Goal: Task Accomplishment & Management: Complete application form

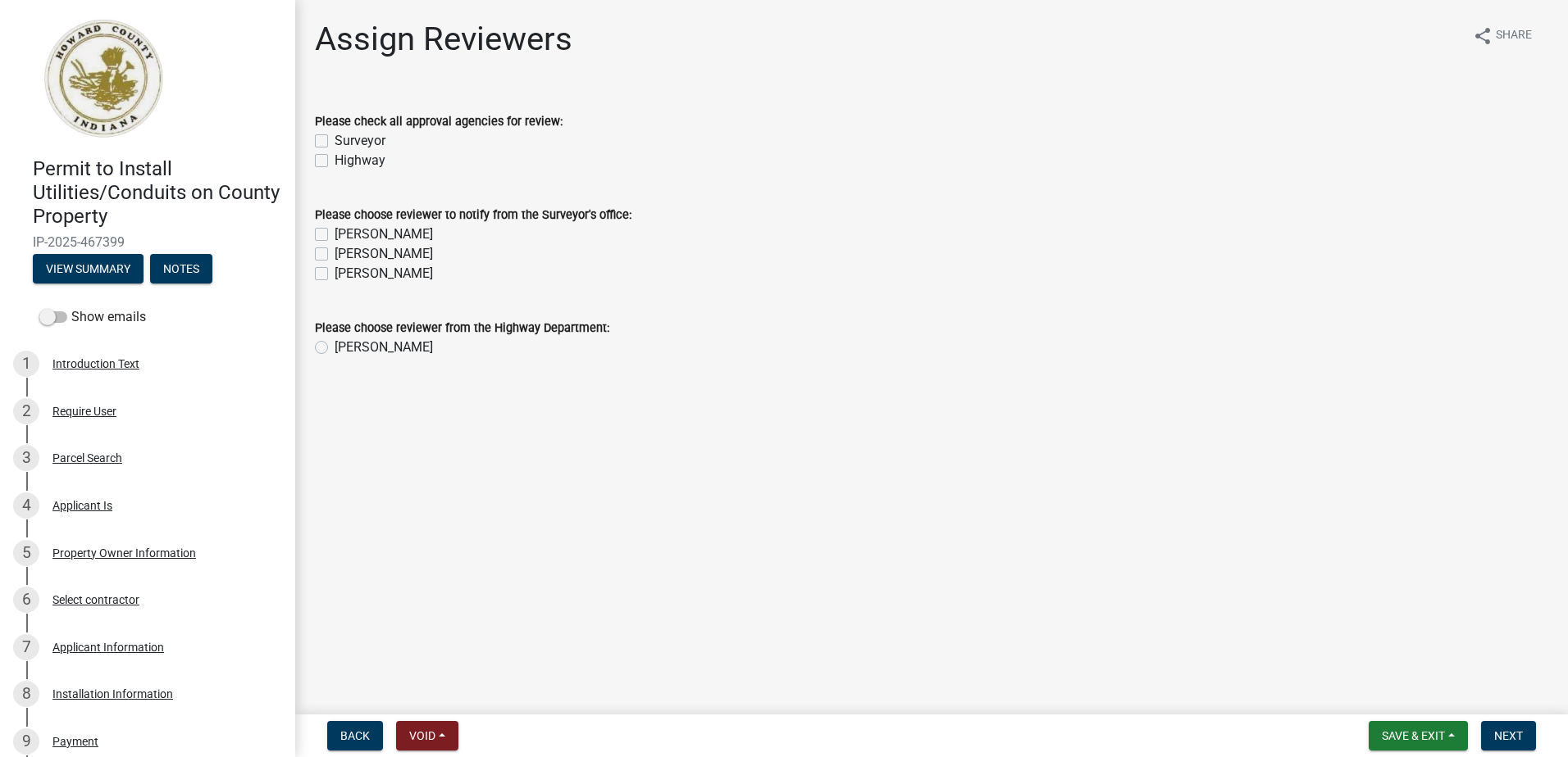
drag, startPoint x: 325, startPoint y: 138, endPoint x: 320, endPoint y: 155, distance: 17.7
click at [334, 139] on label "Surveyor" at bounding box center [360, 141] width 51 height 20
click at [334, 139] on input "Surveyor" at bounding box center [339, 136] width 10 height 10
checkbox input "true"
click at [334, 164] on label "Highway" at bounding box center [360, 161] width 51 height 20
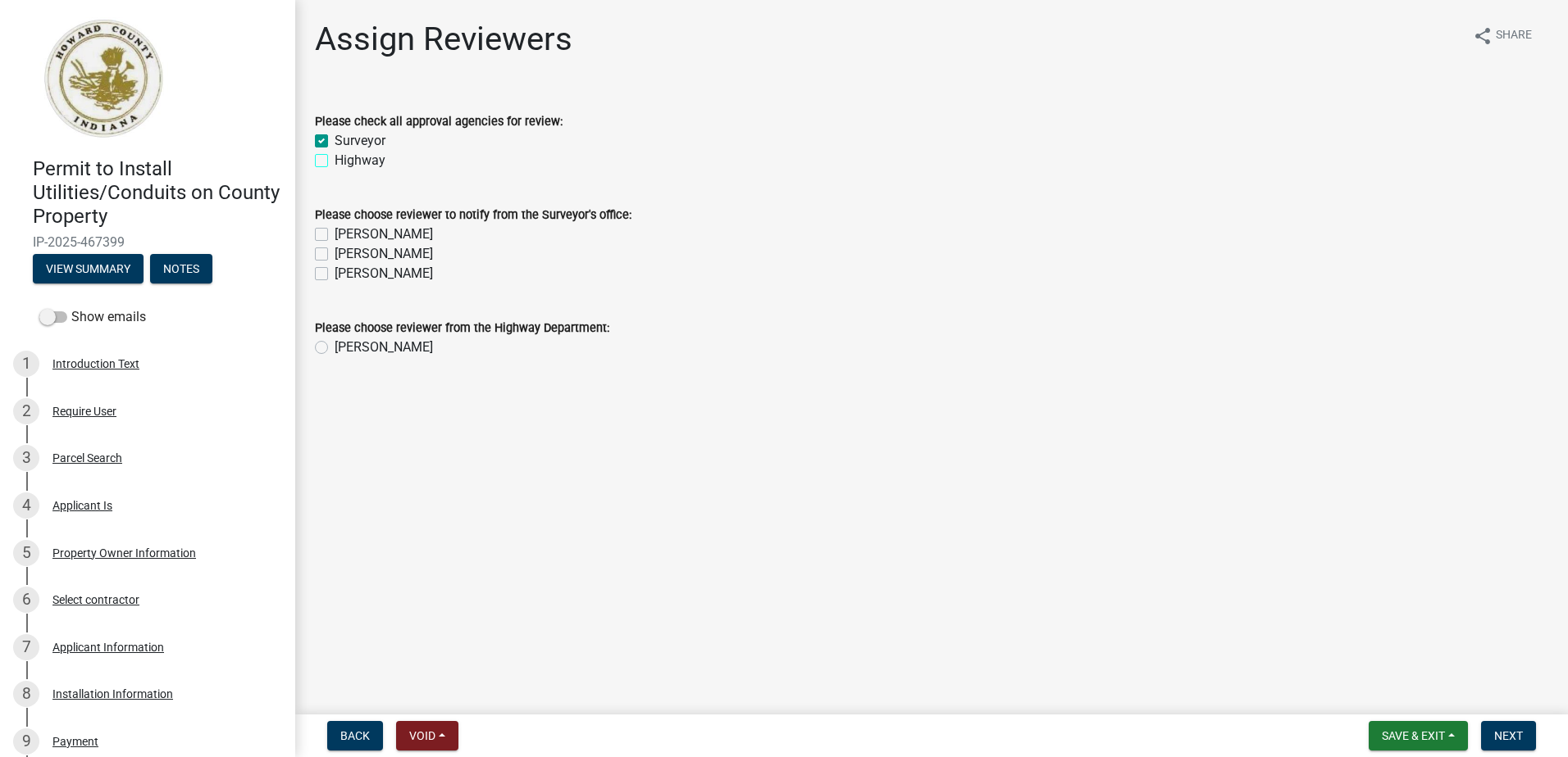
click at [334, 162] on input "Highway" at bounding box center [339, 156] width 10 height 10
checkbox input "true"
click at [334, 230] on label "[PERSON_NAME]" at bounding box center [383, 234] width 99 height 20
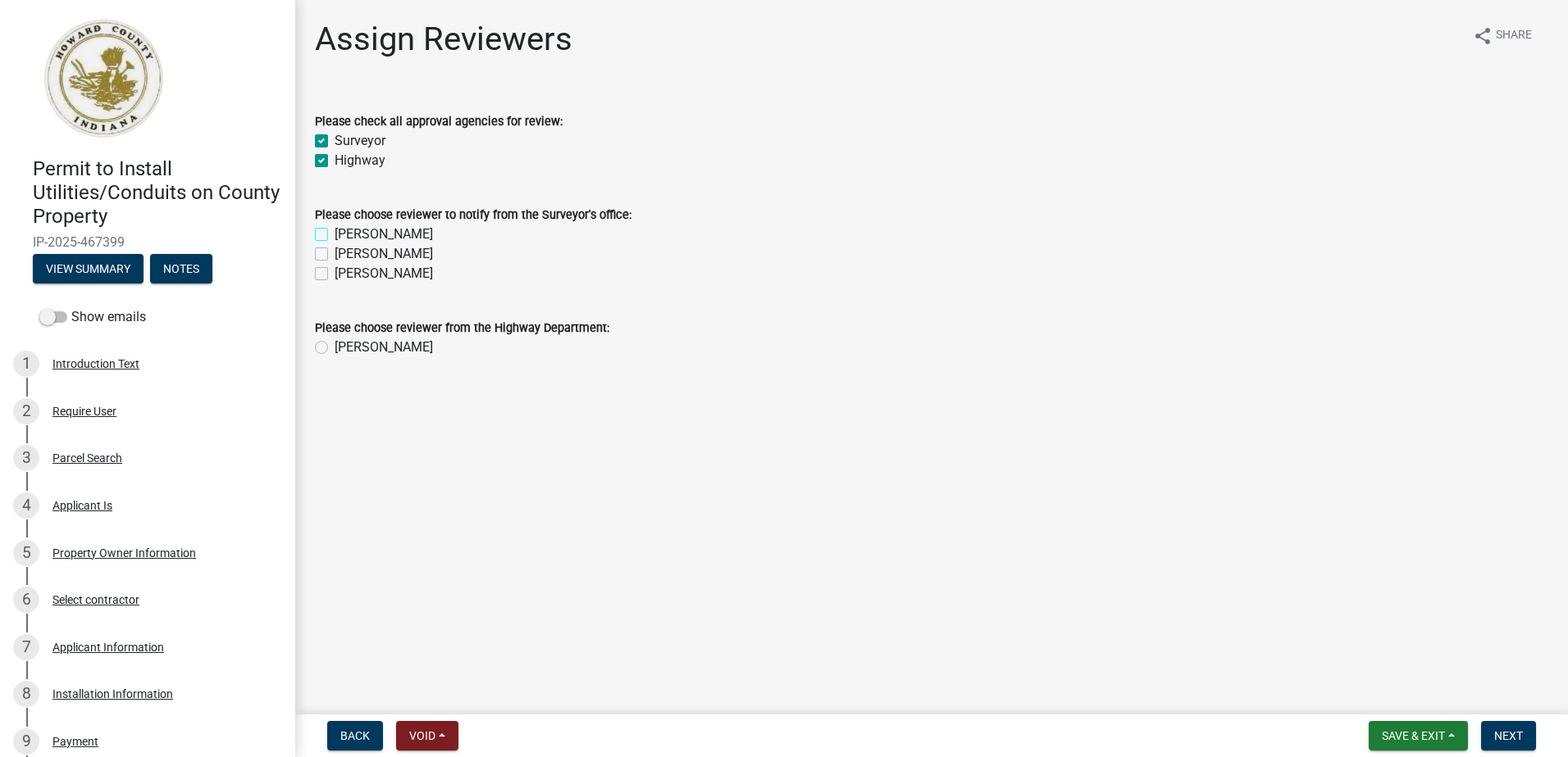
click at [334, 230] on input "[PERSON_NAME]" at bounding box center [339, 229] width 10 height 10
checkbox input "true"
checkbox input "false"
click at [334, 258] on label "[PERSON_NAME]" at bounding box center [383, 254] width 99 height 20
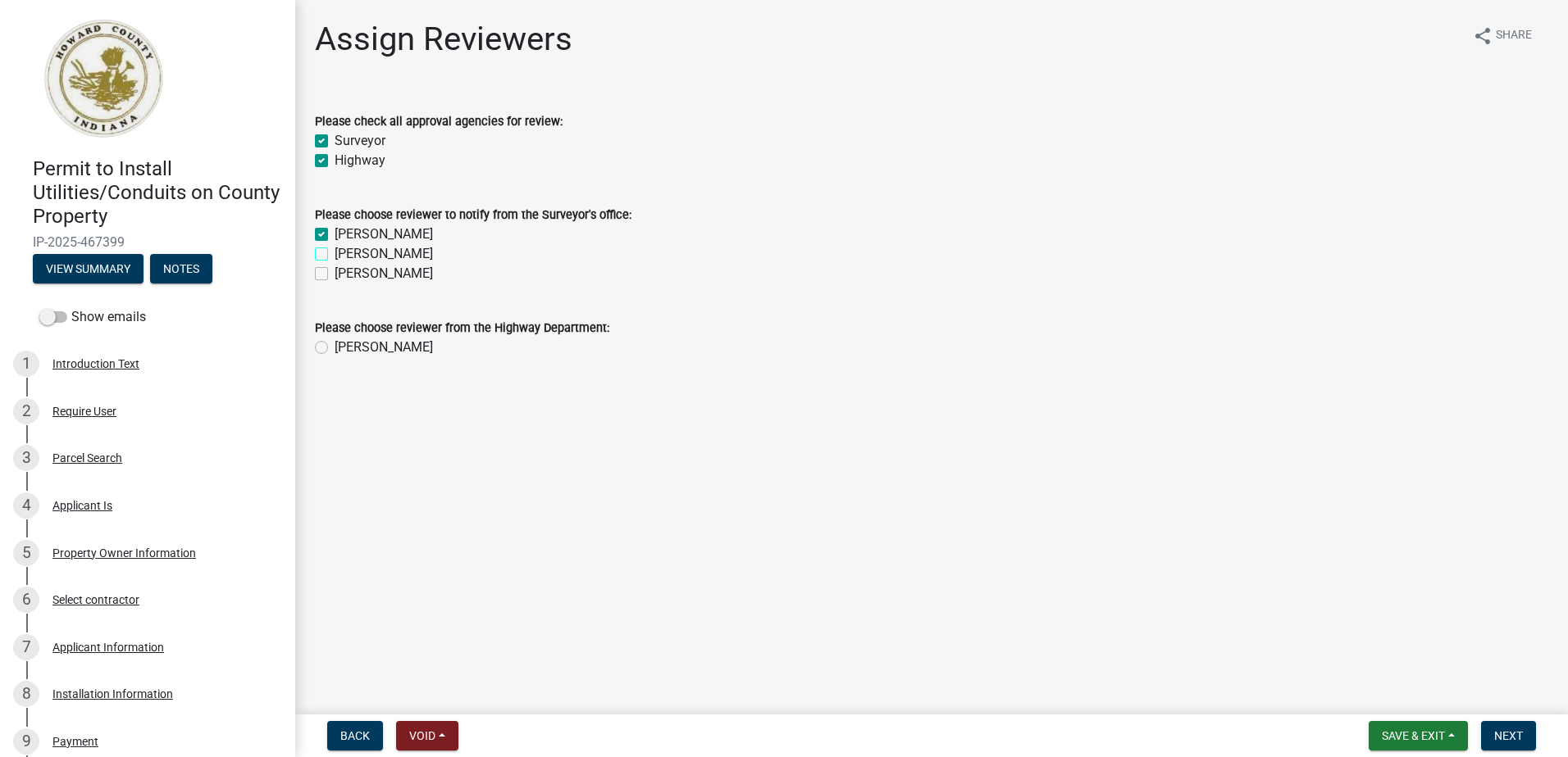
click at [334, 255] on input "[PERSON_NAME]" at bounding box center [339, 249] width 10 height 10
checkbox input "true"
drag, startPoint x: 321, startPoint y: 268, endPoint x: 323, endPoint y: 291, distance: 23.1
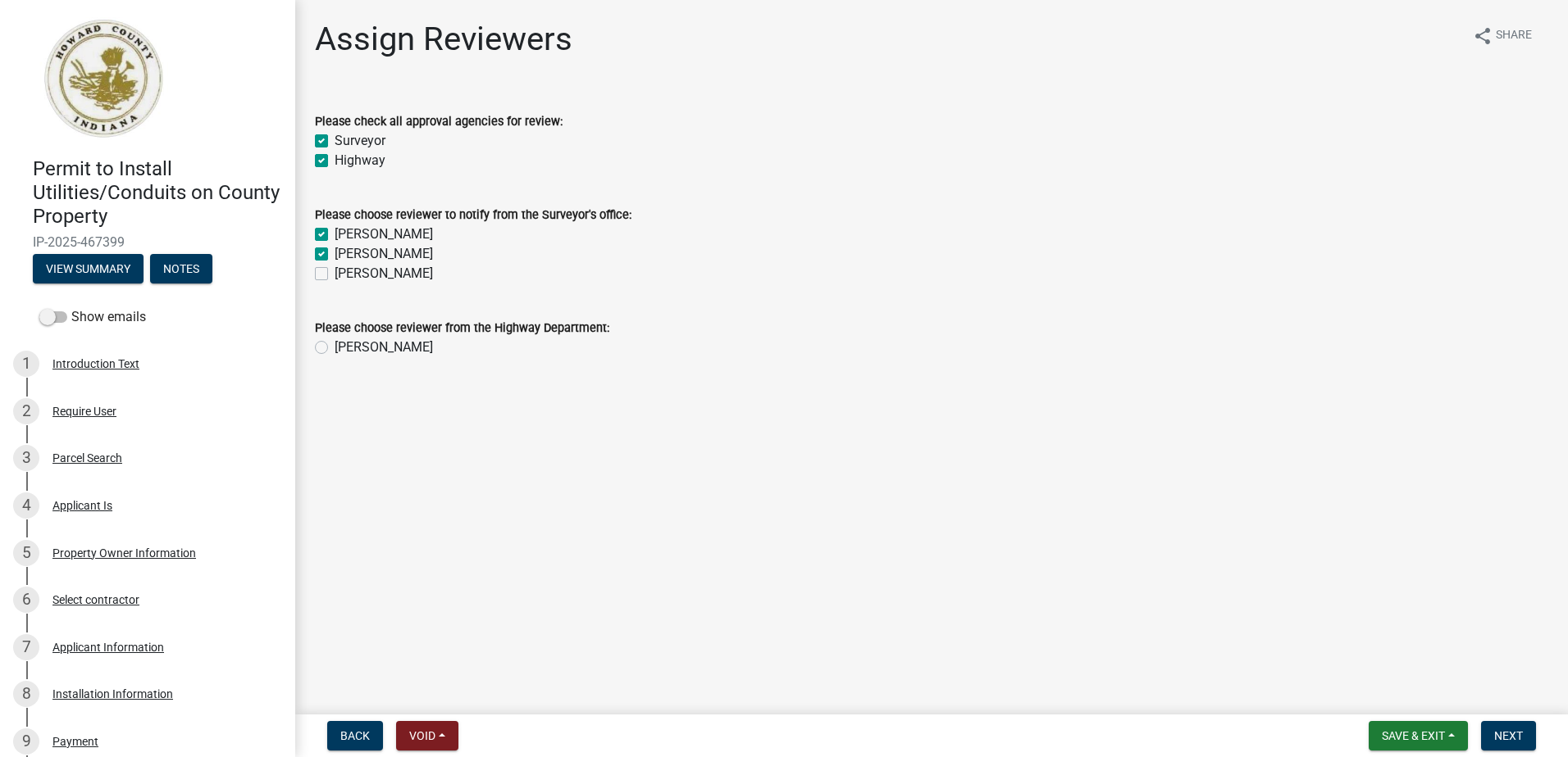
click at [334, 270] on label "[PERSON_NAME]" at bounding box center [383, 273] width 99 height 20
click at [334, 270] on input "[PERSON_NAME]" at bounding box center [339, 269] width 10 height 10
checkbox input "true"
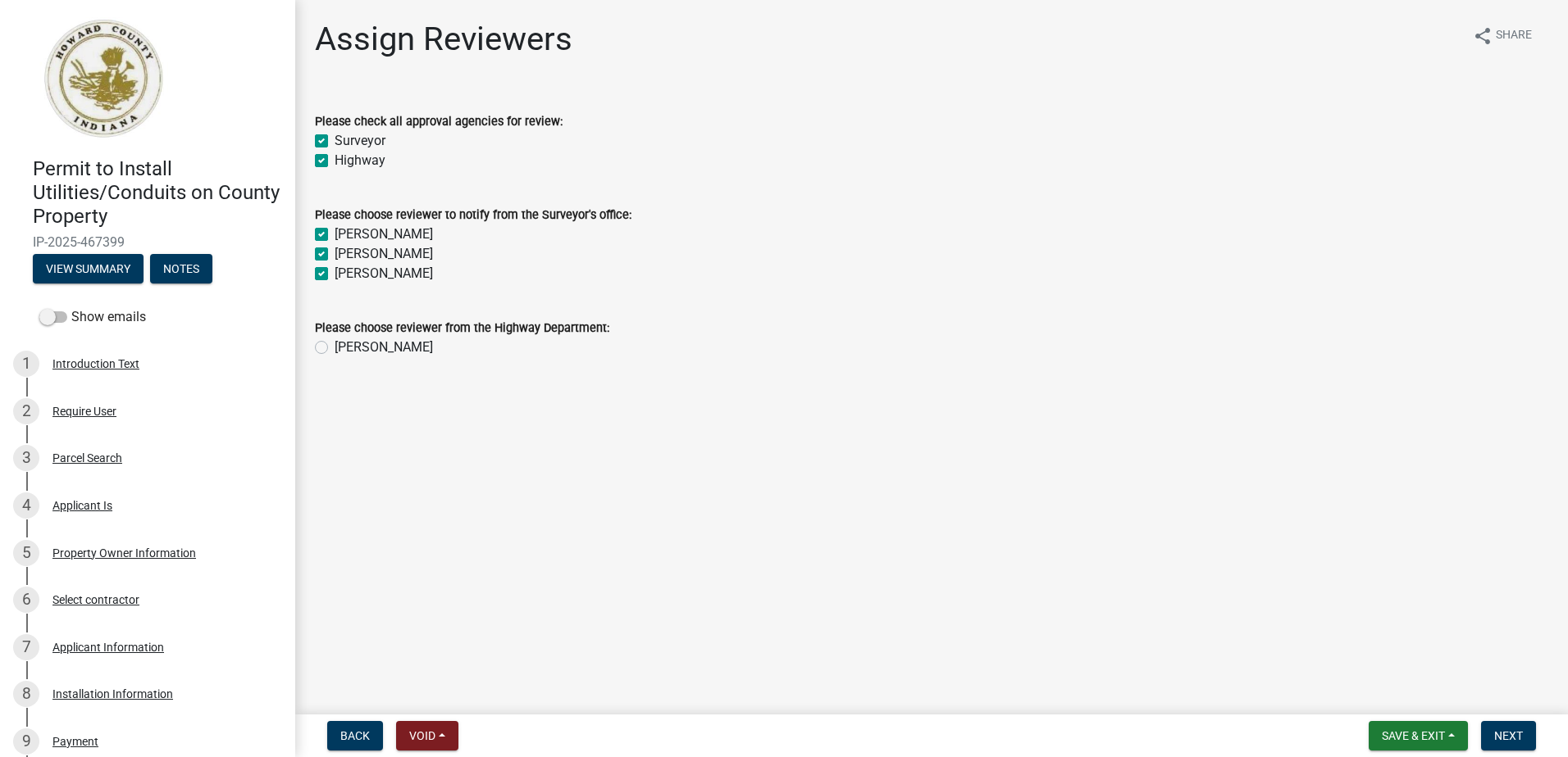
checkbox input "true"
click at [334, 346] on label "[PERSON_NAME]" at bounding box center [383, 348] width 99 height 20
click at [334, 346] on input "[PERSON_NAME]" at bounding box center [339, 343] width 10 height 10
radio input "true"
click at [1511, 730] on span "Next" at bounding box center [1508, 736] width 29 height 13
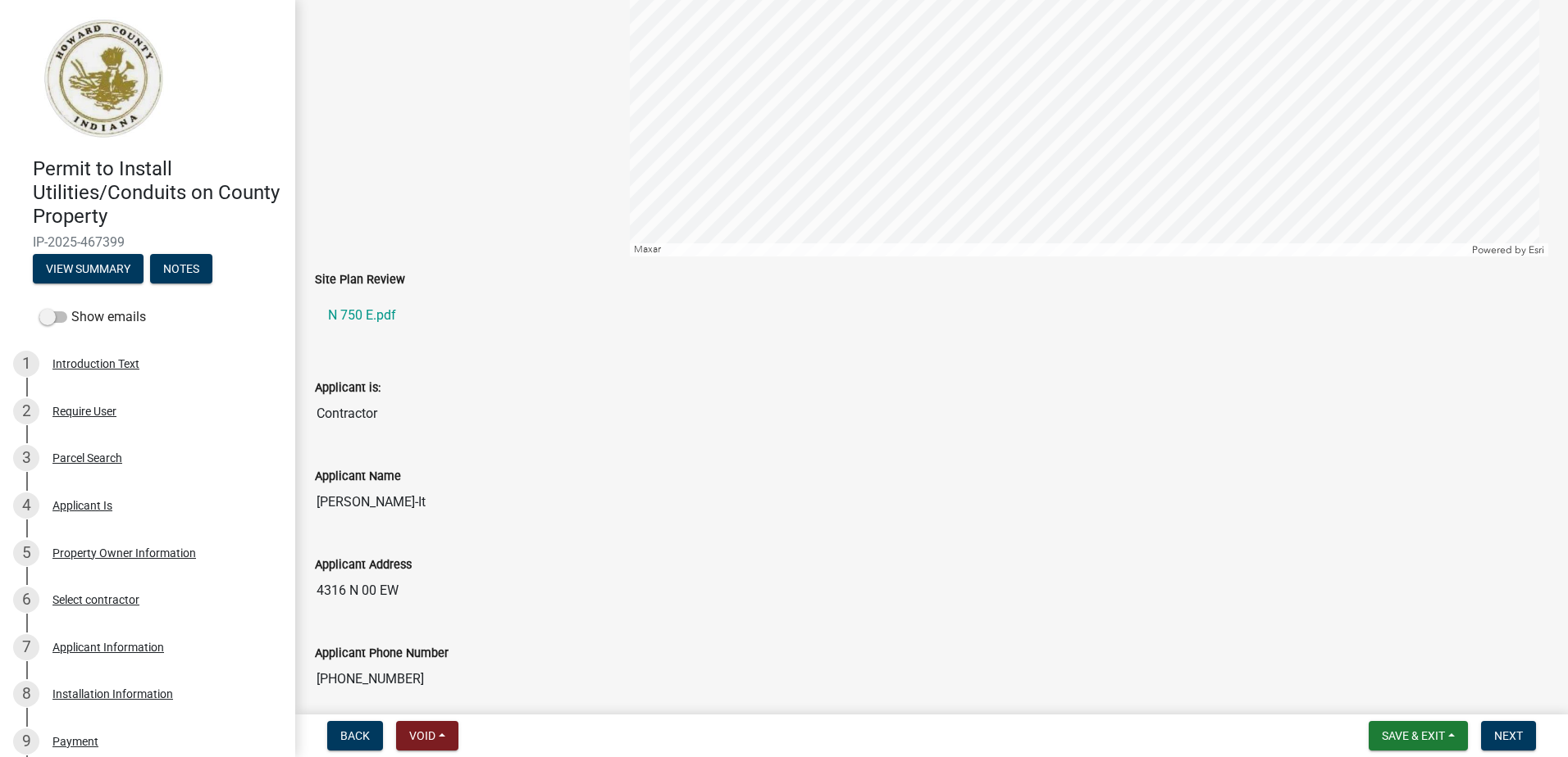
scroll to position [409, 0]
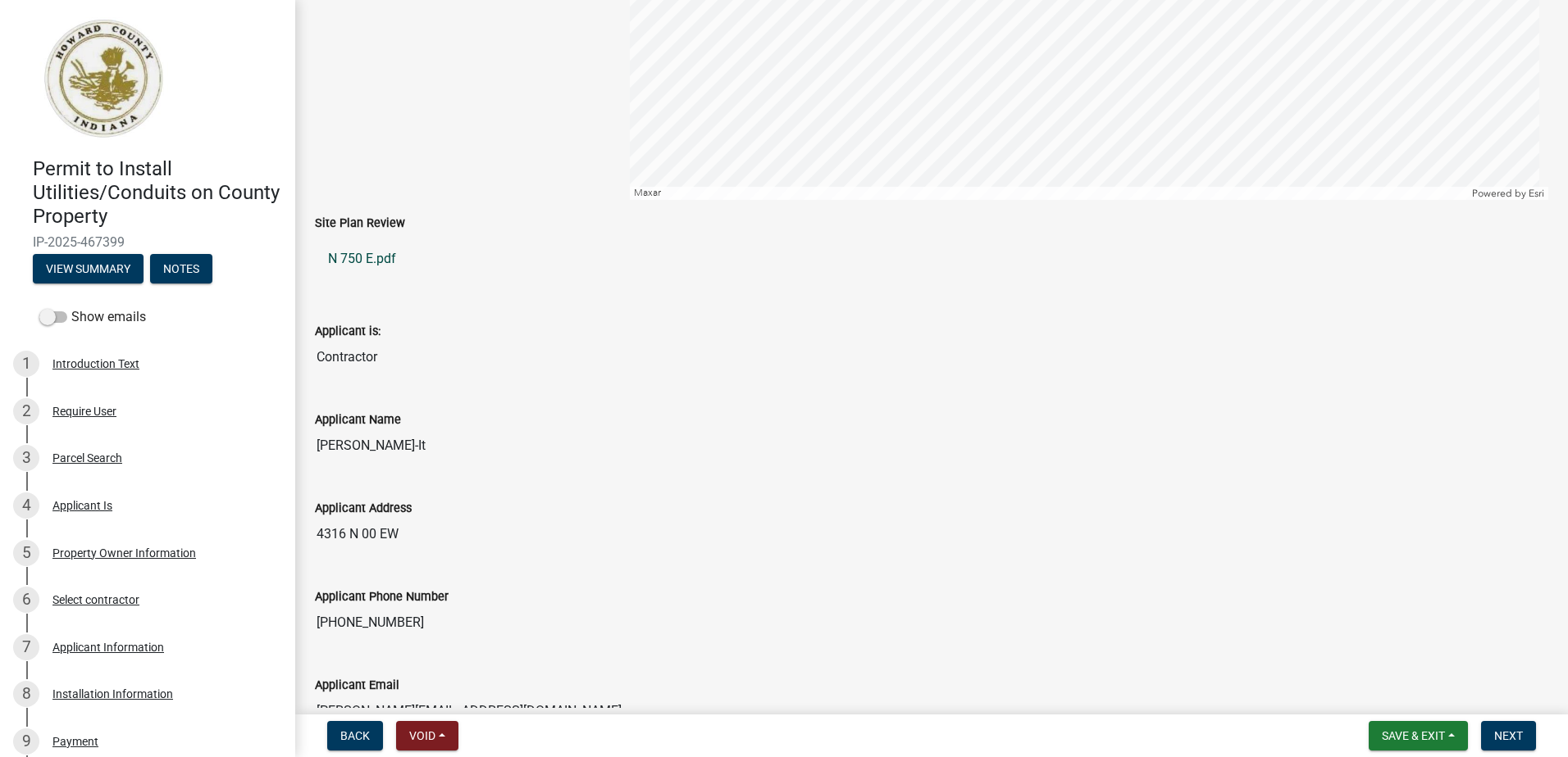
click at [353, 261] on link "N 750 E.pdf" at bounding box center [931, 259] width 1234 height 39
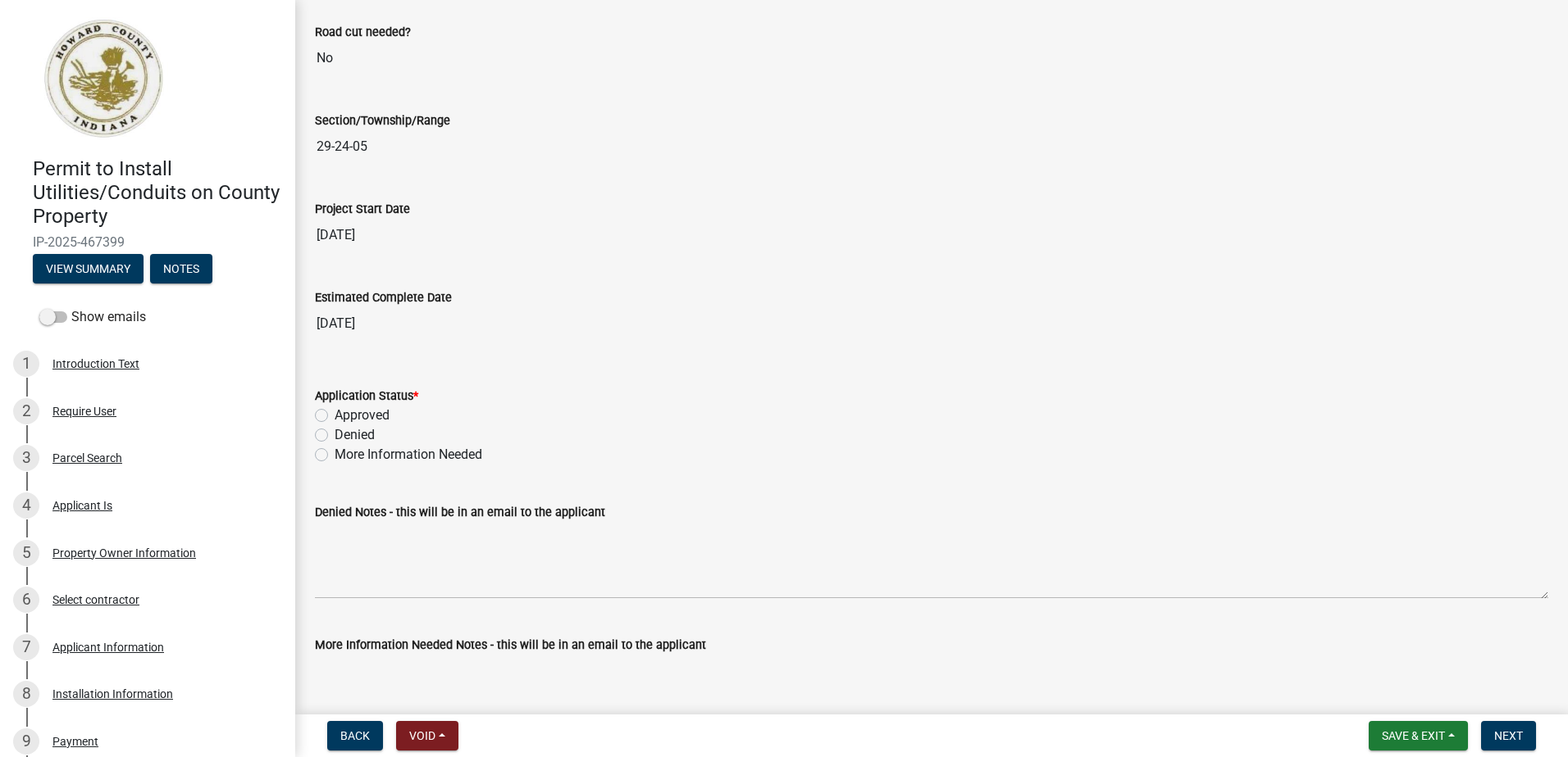
scroll to position [2787, 0]
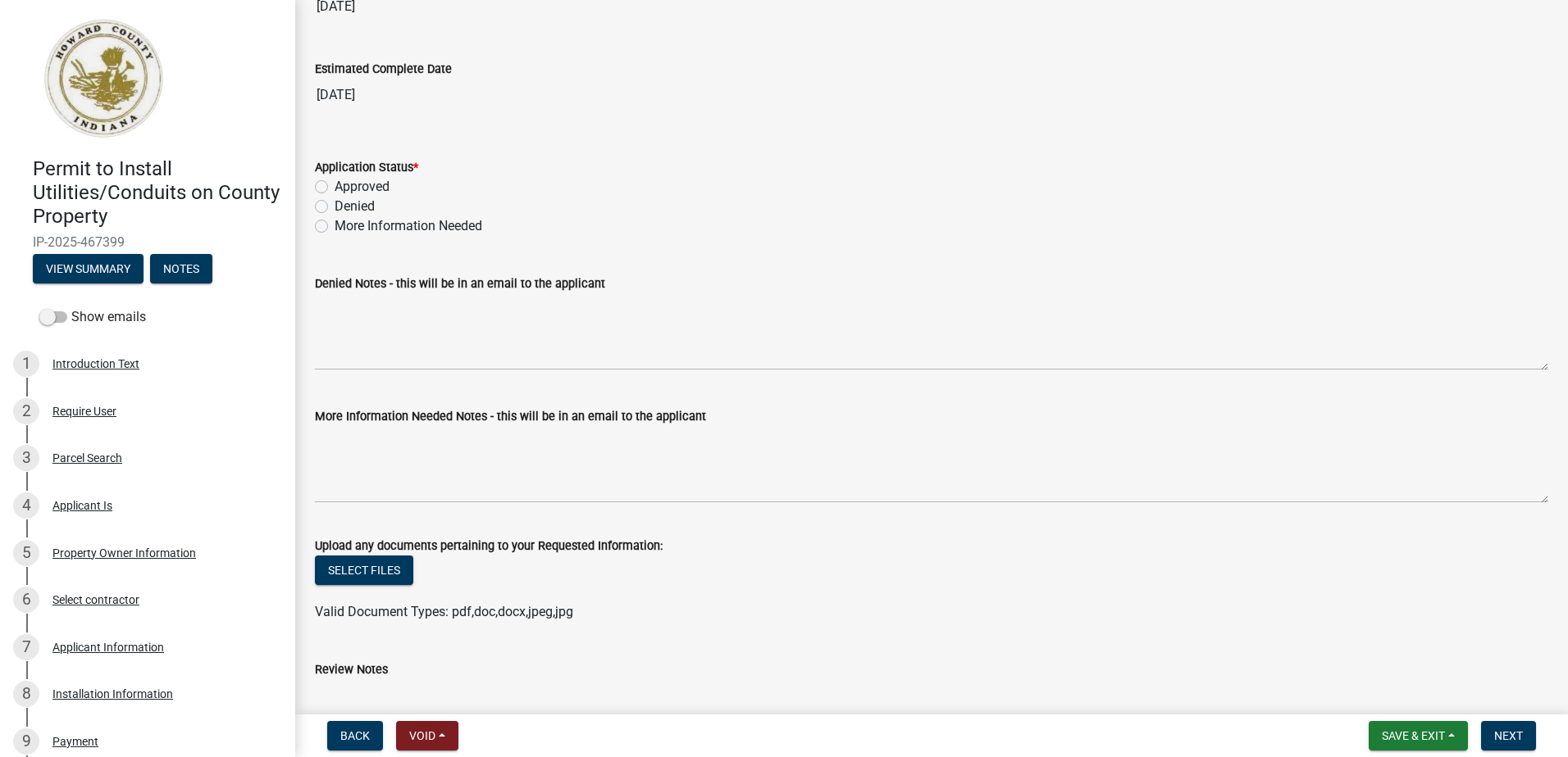
drag, startPoint x: 323, startPoint y: 190, endPoint x: 349, endPoint y: 198, distance: 27.2
click at [334, 190] on label "Approved" at bounding box center [362, 187] width 54 height 20
click at [334, 188] on input "Approved" at bounding box center [339, 182] width 10 height 10
radio input "true"
click at [1505, 732] on span "Next" at bounding box center [1508, 736] width 29 height 13
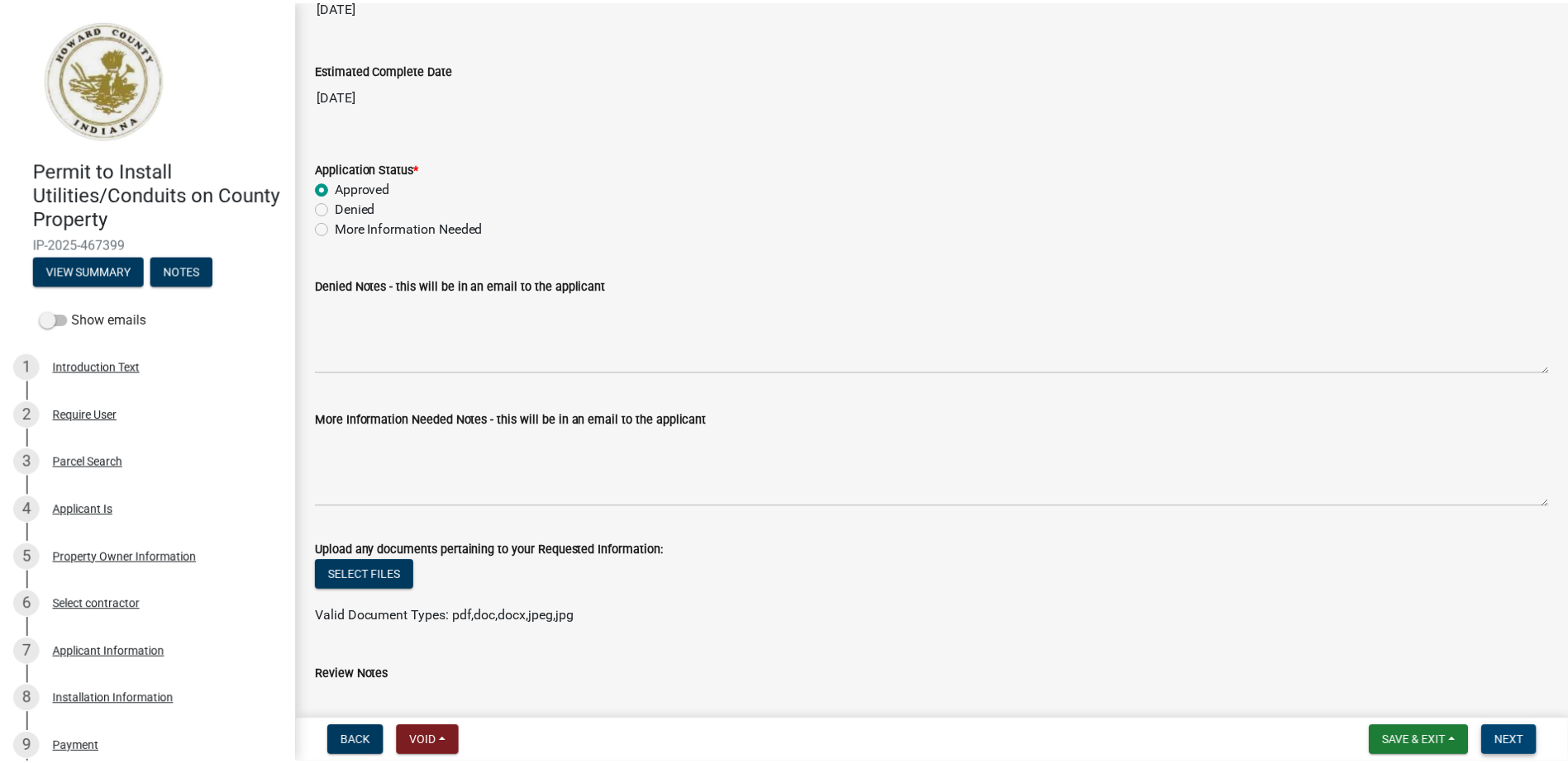
scroll to position [0, 0]
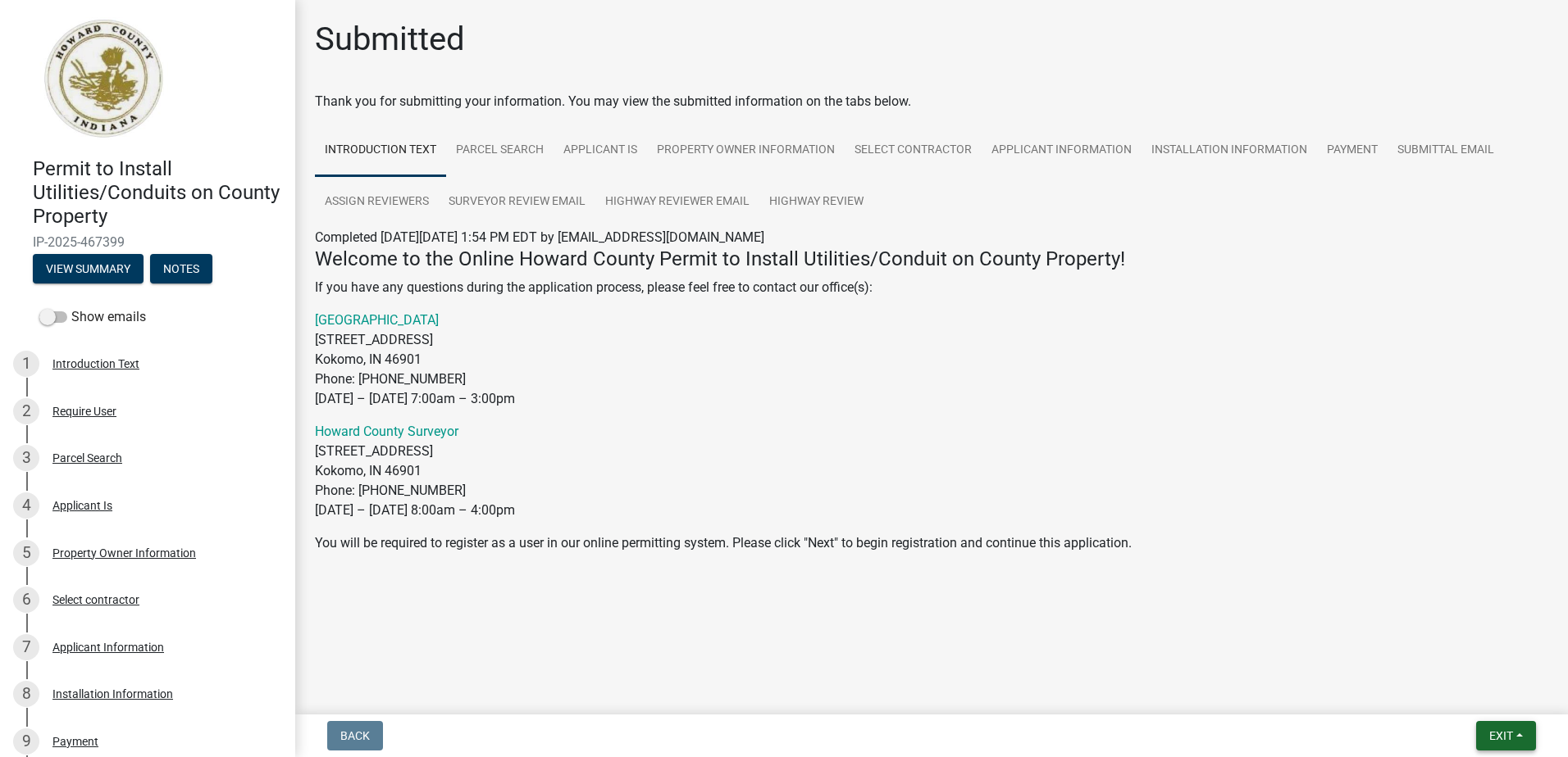
click at [1485, 731] on button "Exit" at bounding box center [1506, 735] width 60 height 29
click at [1440, 695] on button "Save & Exit" at bounding box center [1470, 693] width 132 height 39
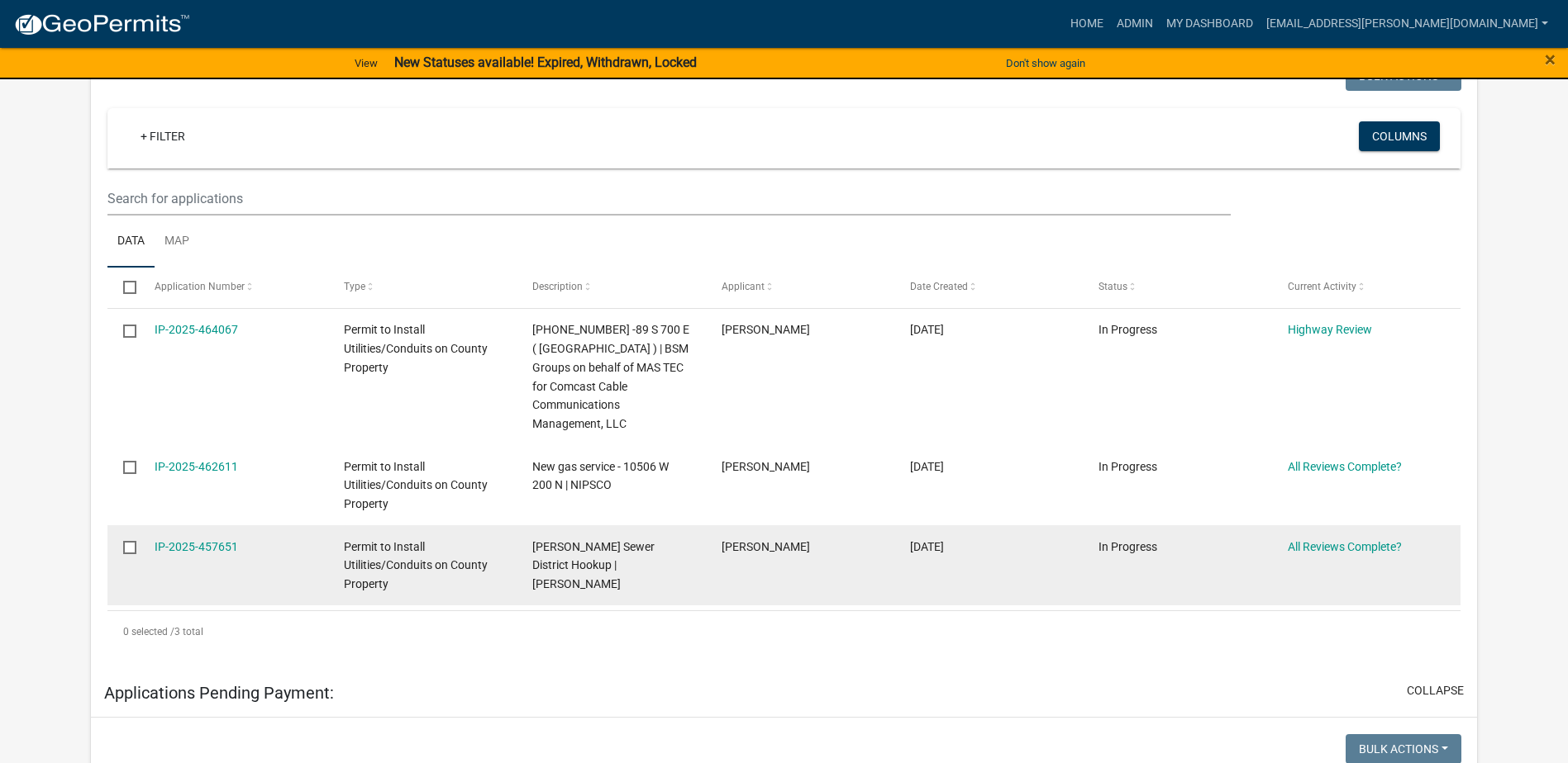
scroll to position [330, 0]
click at [221, 547] on link "IP-2025-457651" at bounding box center [196, 543] width 83 height 13
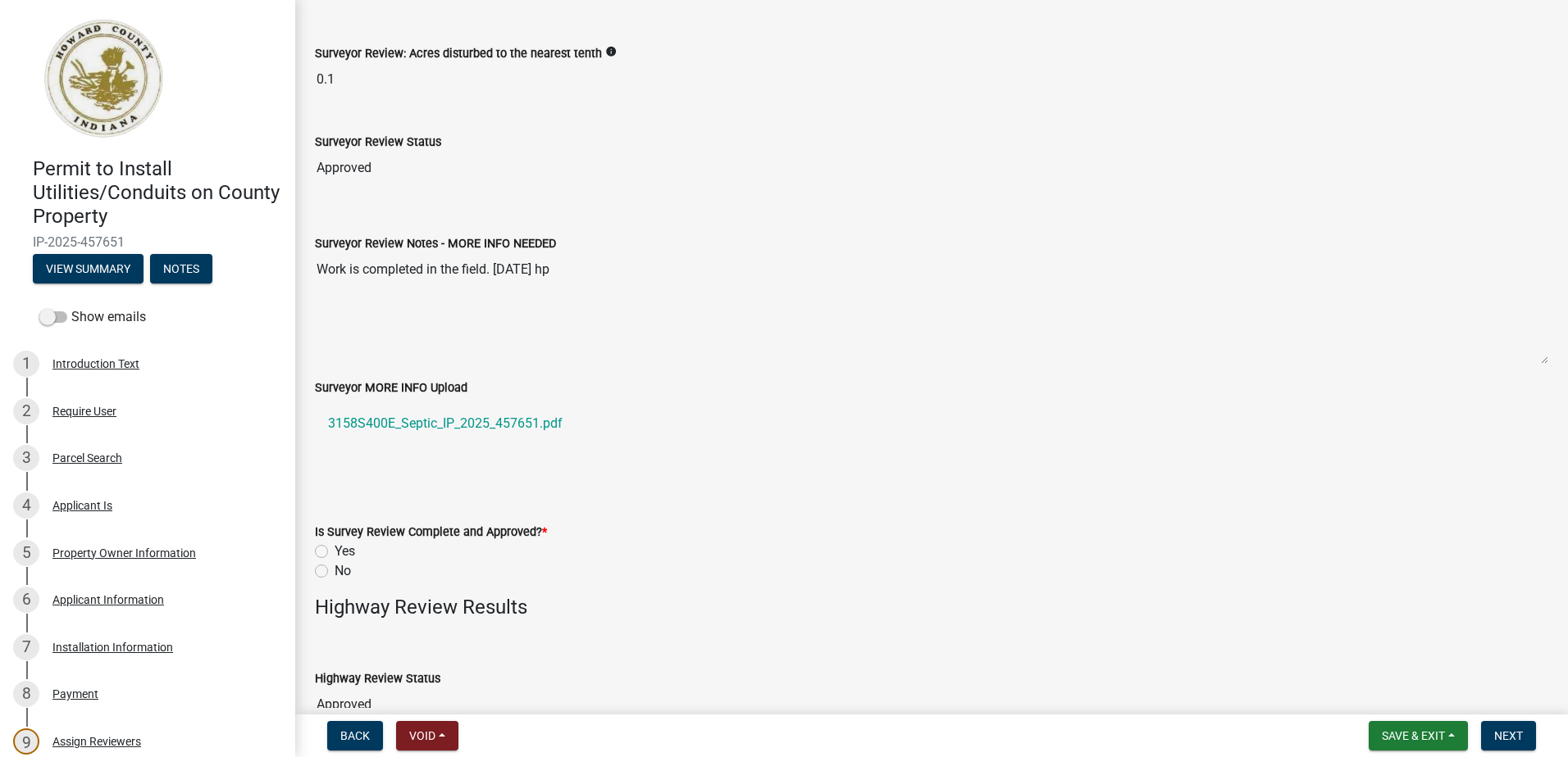
scroll to position [246, 0]
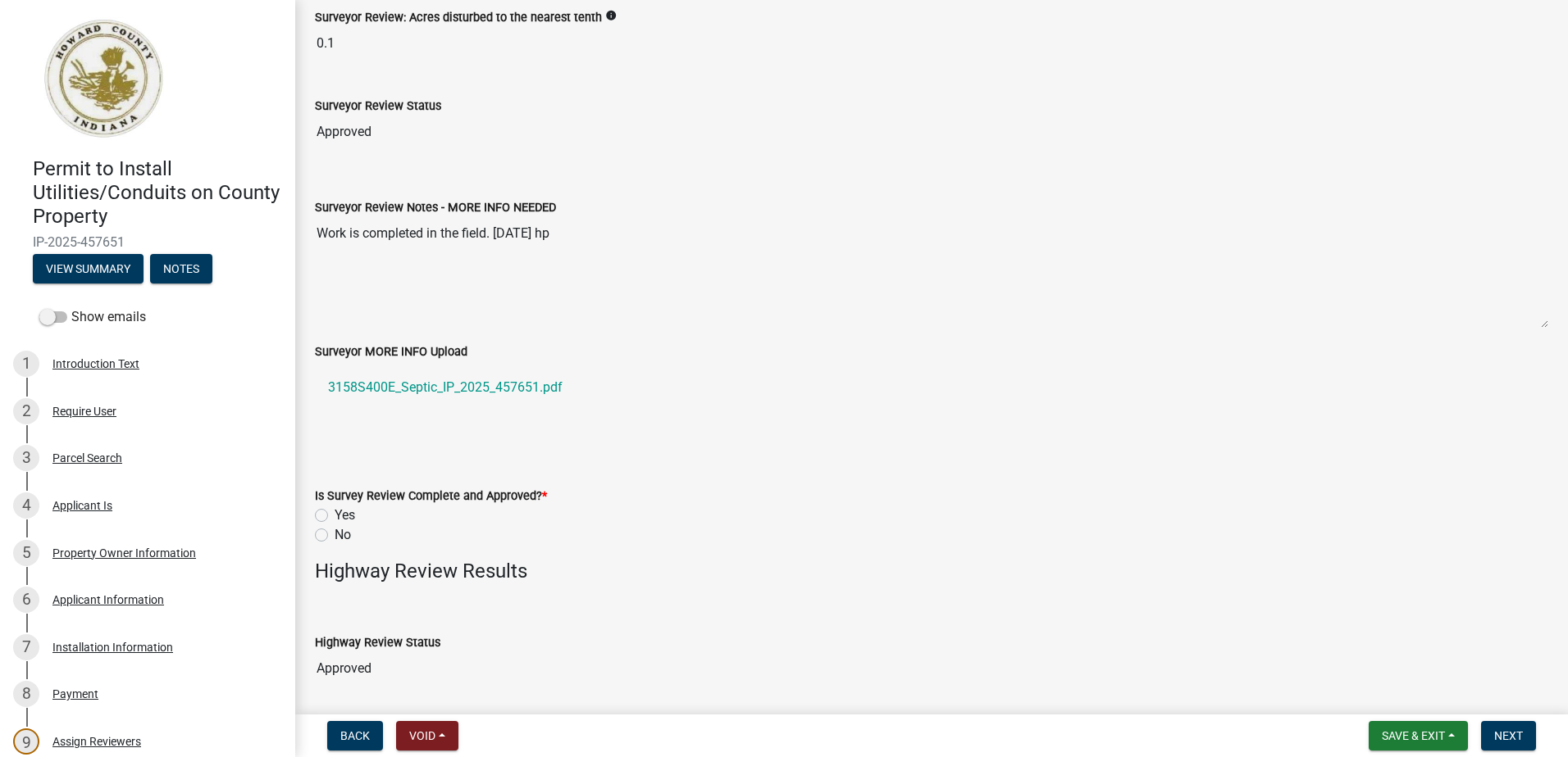
click at [334, 516] on label "Yes" at bounding box center [345, 516] width 21 height 20
click at [334, 516] on input "Yes" at bounding box center [339, 511] width 10 height 10
radio input "true"
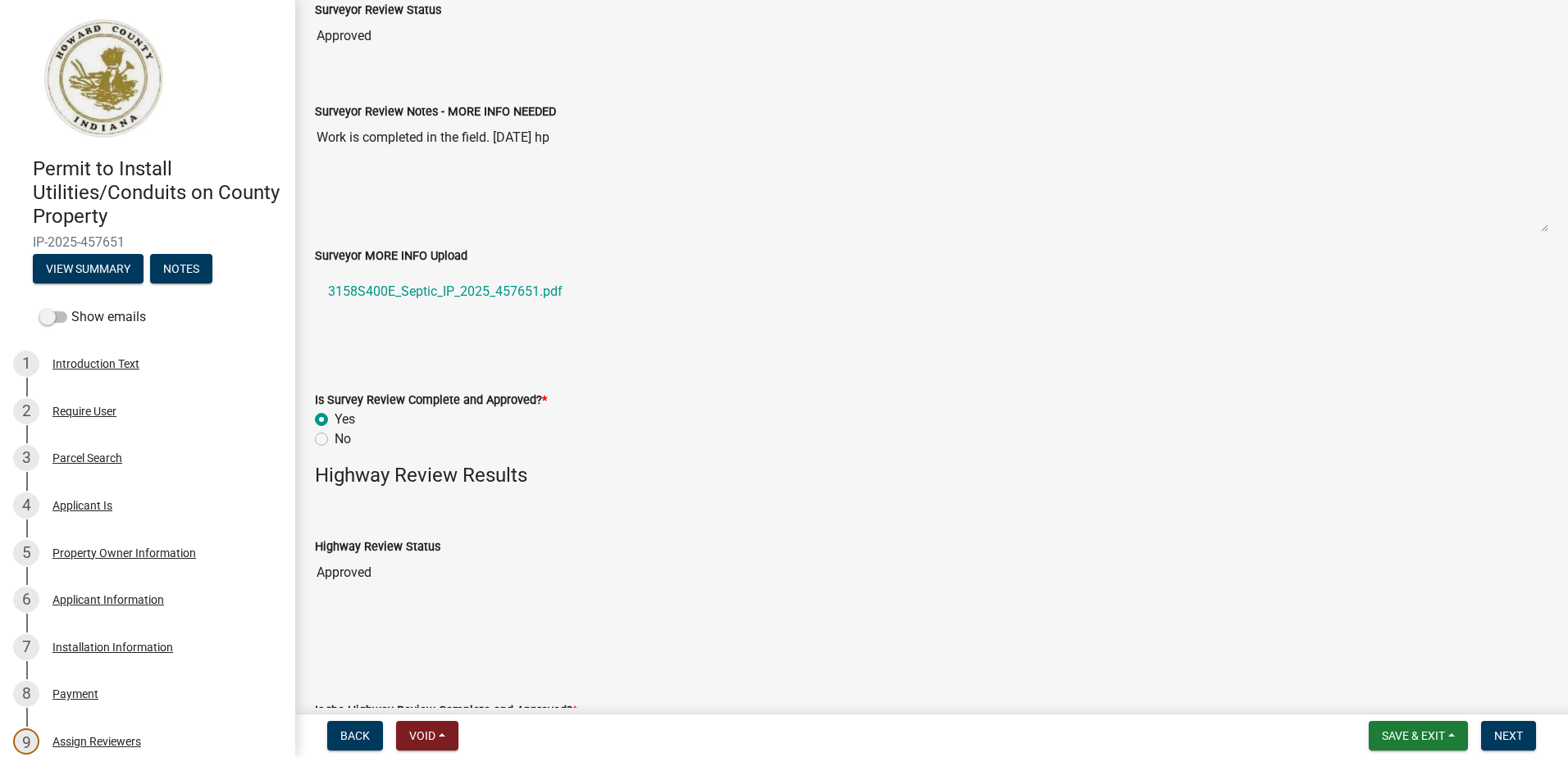
scroll to position [574, 0]
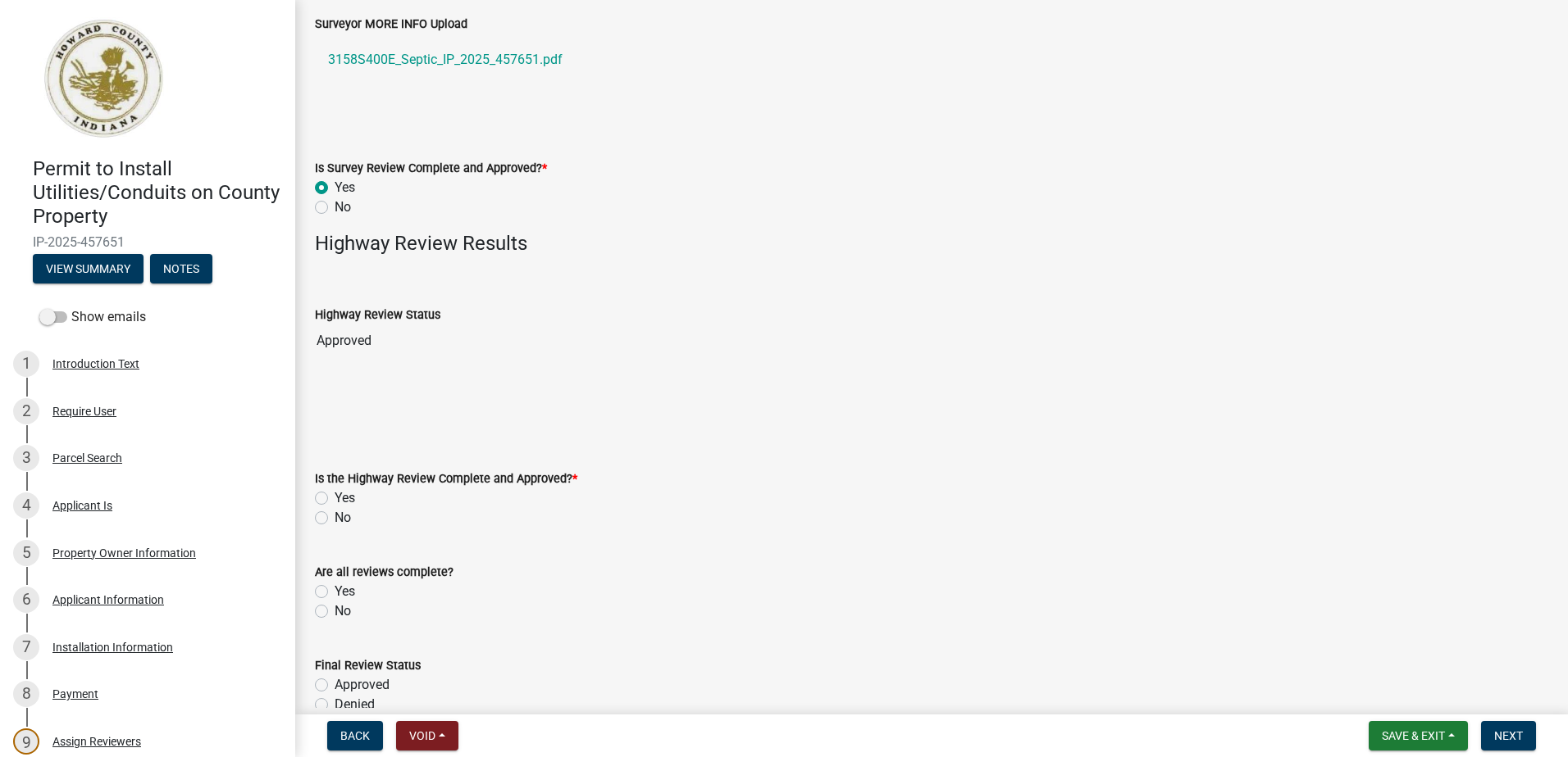
click at [334, 499] on label "Yes" at bounding box center [345, 498] width 21 height 20
click at [334, 499] on input "Yes" at bounding box center [339, 493] width 10 height 10
radio input "true"
click at [334, 591] on label "Yes" at bounding box center [345, 592] width 21 height 20
click at [334, 591] on input "Yes" at bounding box center [339, 587] width 10 height 10
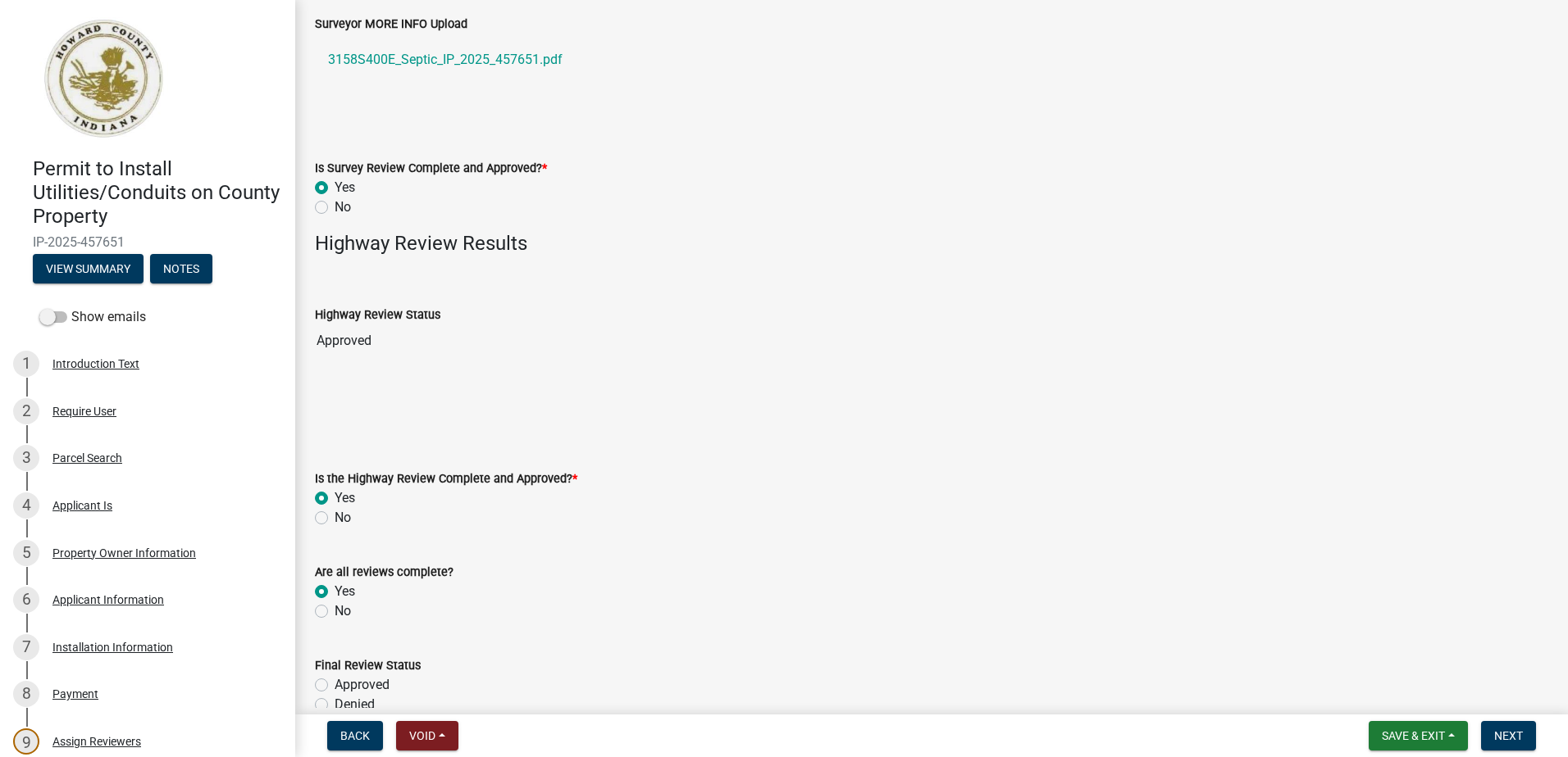
radio input "true"
click at [334, 683] on label "Approved" at bounding box center [362, 685] width 54 height 20
click at [334, 683] on input "Approved" at bounding box center [339, 680] width 10 height 10
radio input "true"
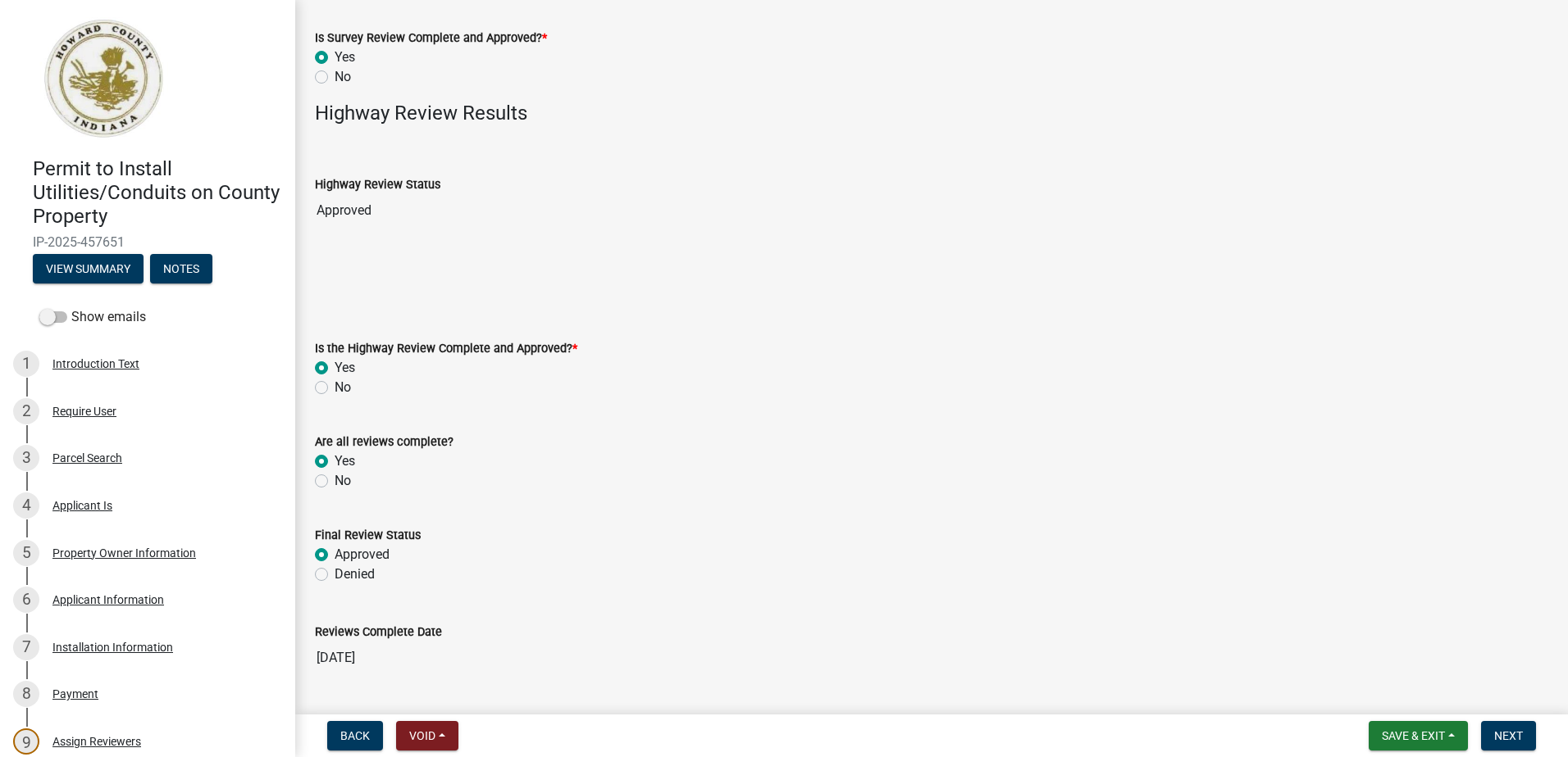
scroll to position [839, 0]
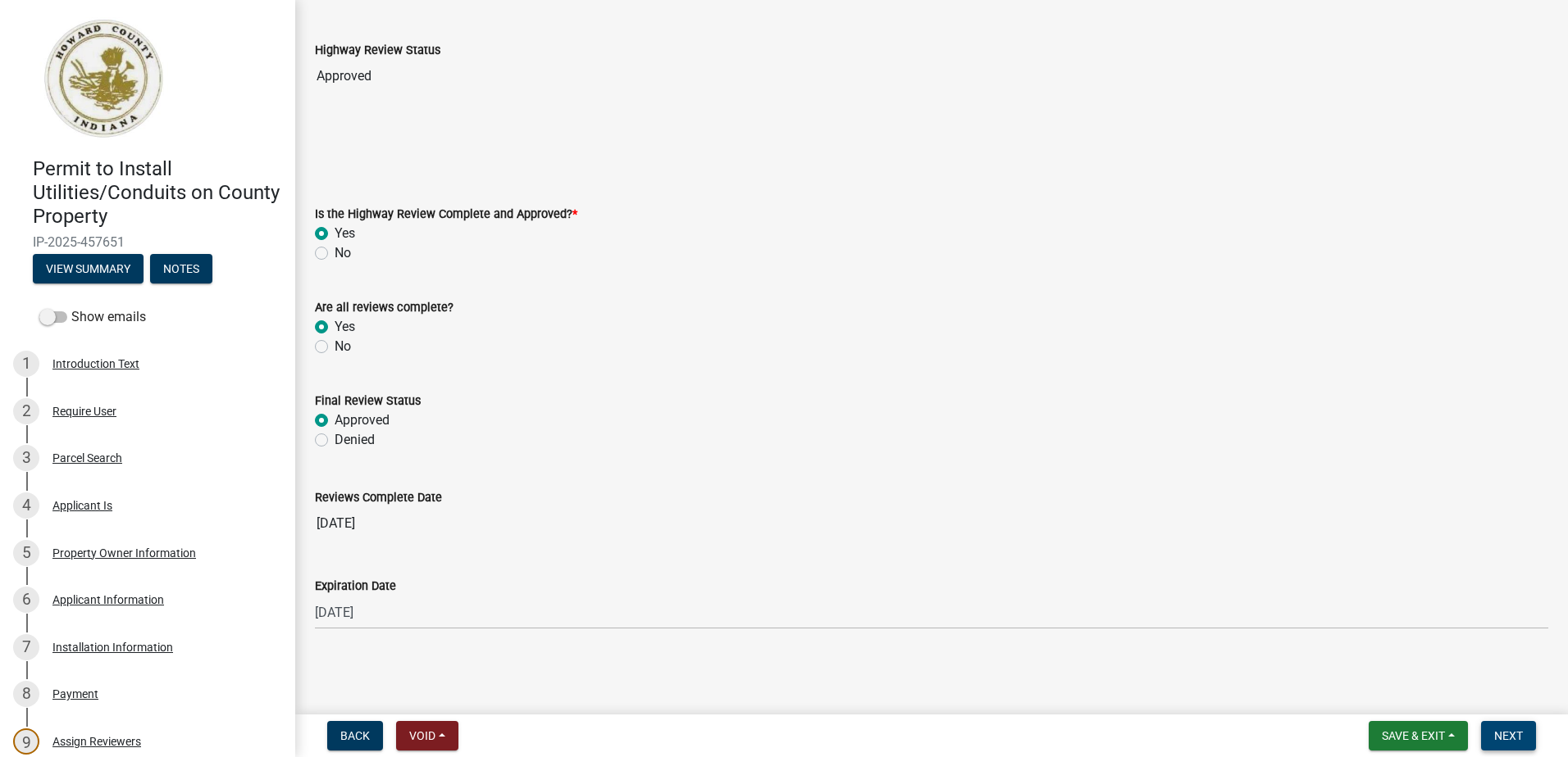
click at [1517, 742] on span "Next" at bounding box center [1508, 736] width 29 height 13
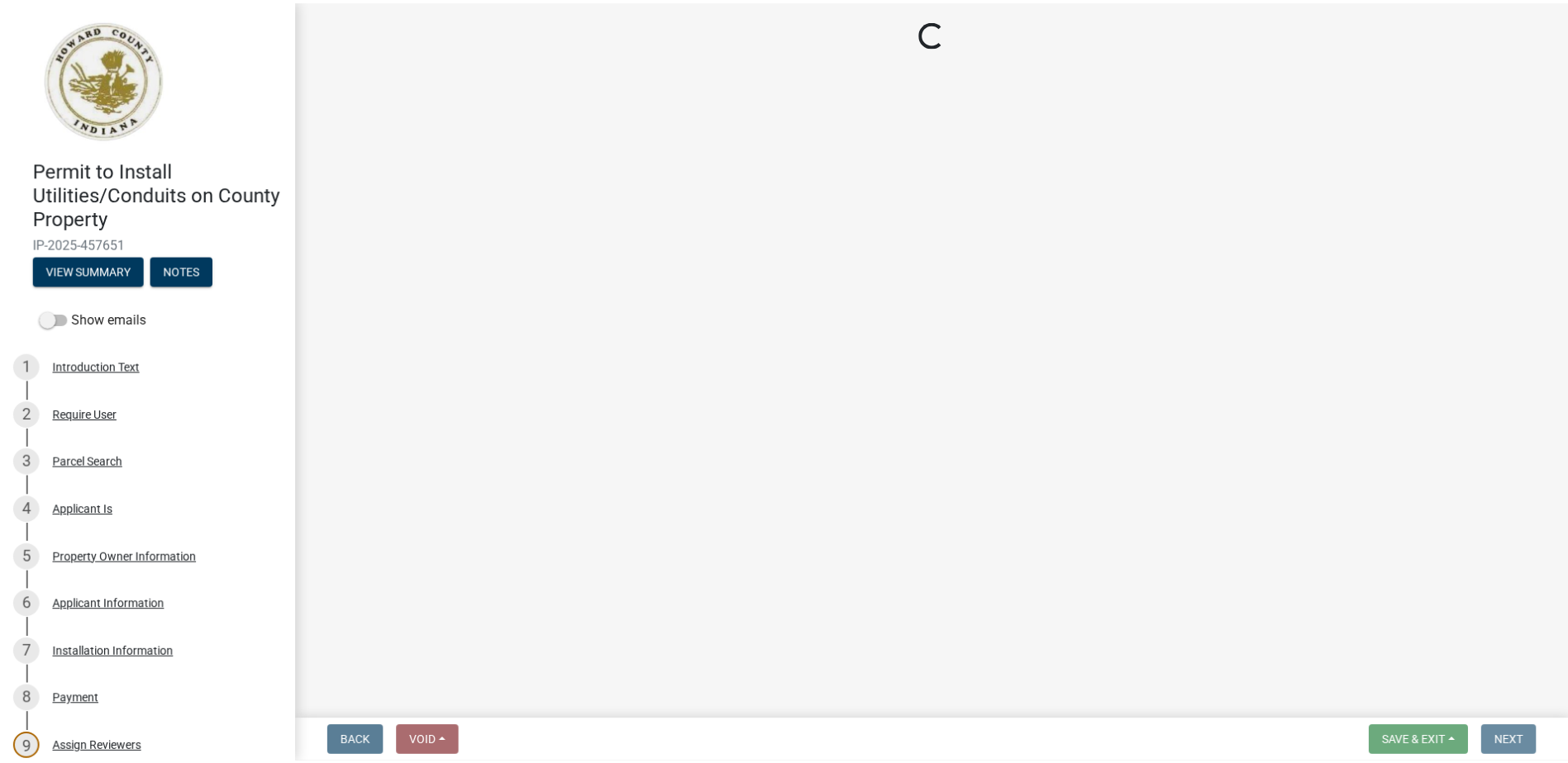
scroll to position [0, 0]
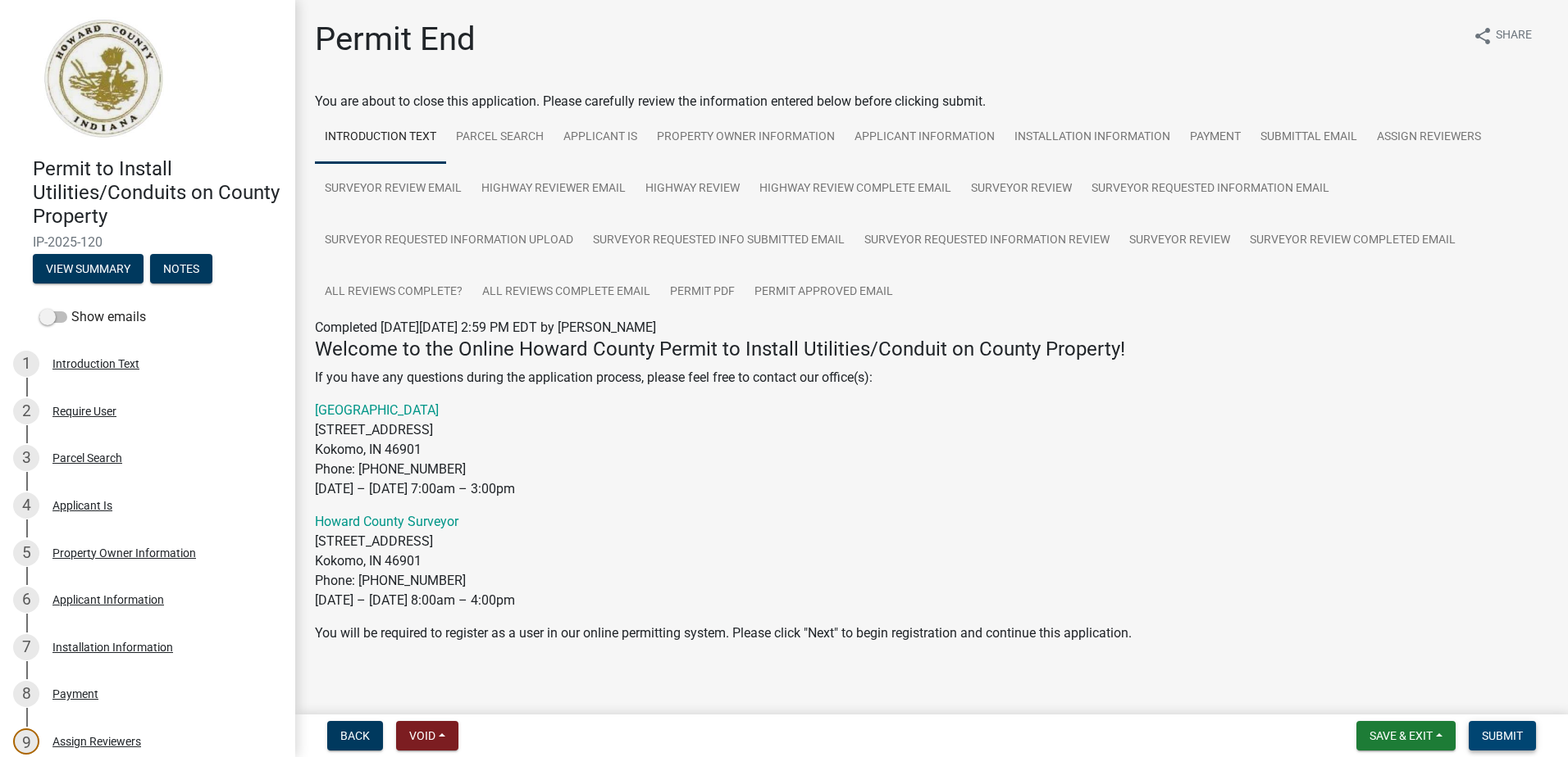
click at [1482, 732] on button "Submit" at bounding box center [1502, 735] width 68 height 29
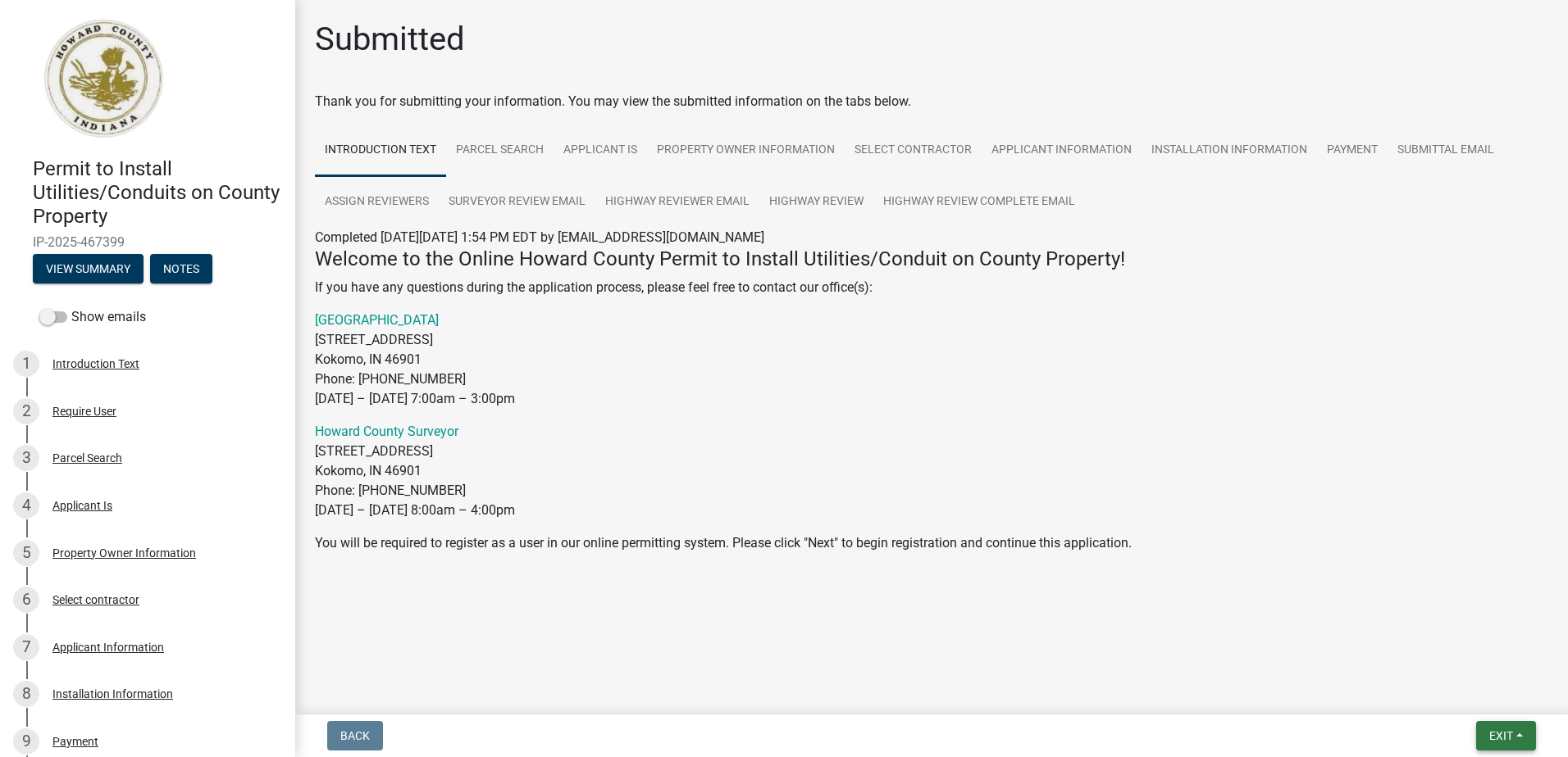
click at [1510, 736] on span "Exit" at bounding box center [1500, 736] width 23 height 13
click at [1423, 699] on button "Save & Exit" at bounding box center [1470, 693] width 132 height 39
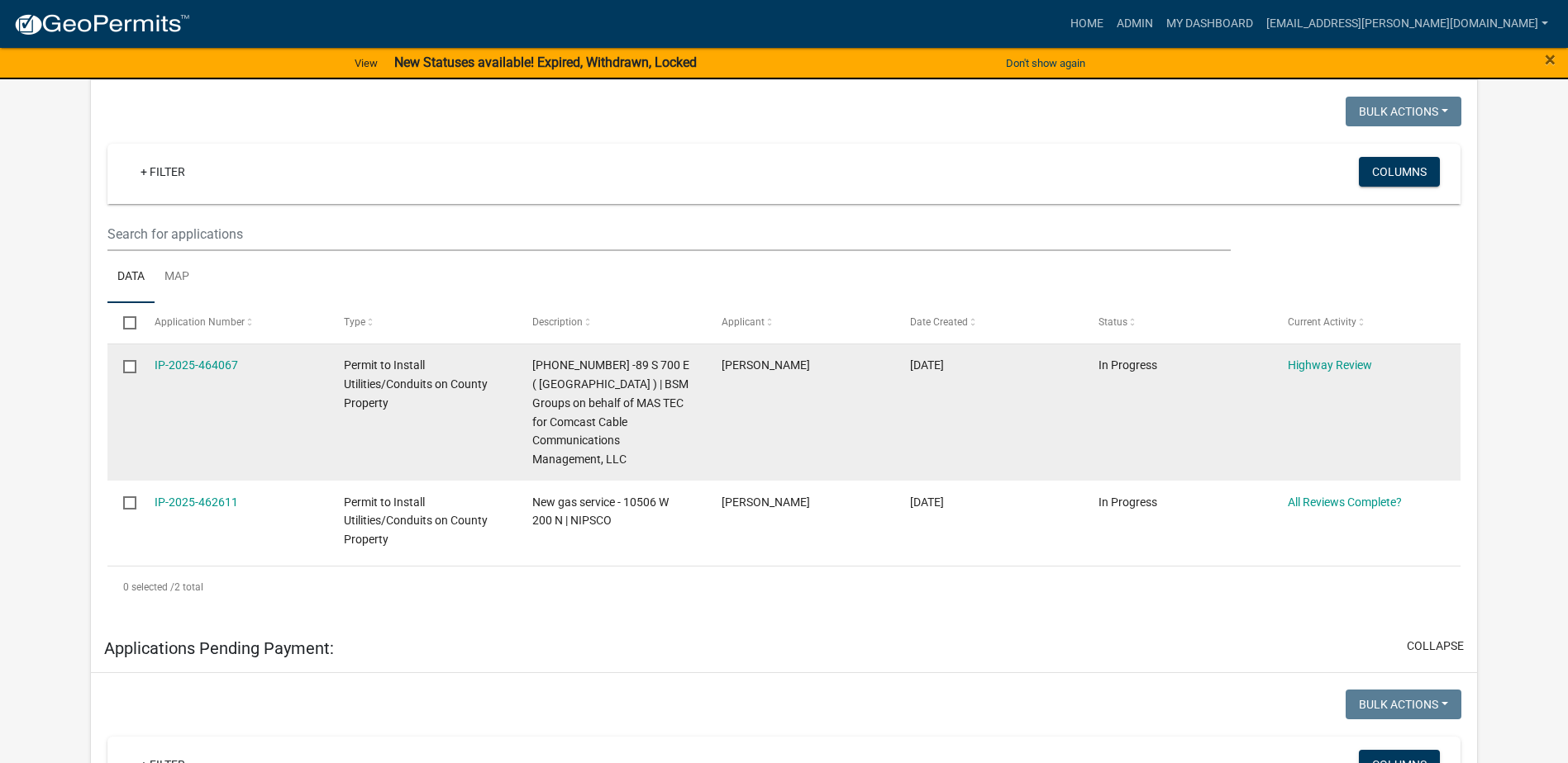
scroll to position [330, 0]
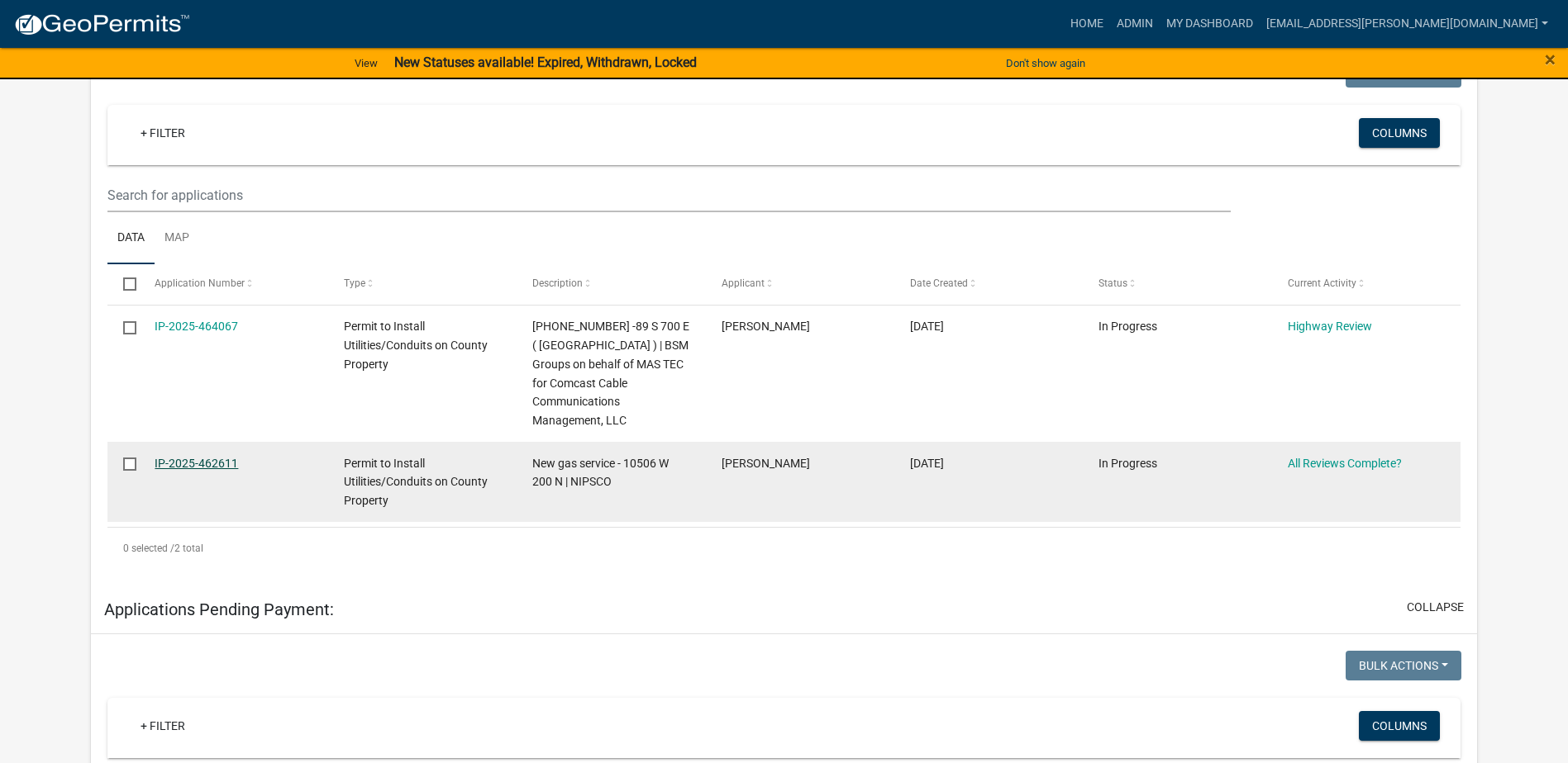
click at [211, 463] on link "IP-2025-462611" at bounding box center [196, 464] width 83 height 13
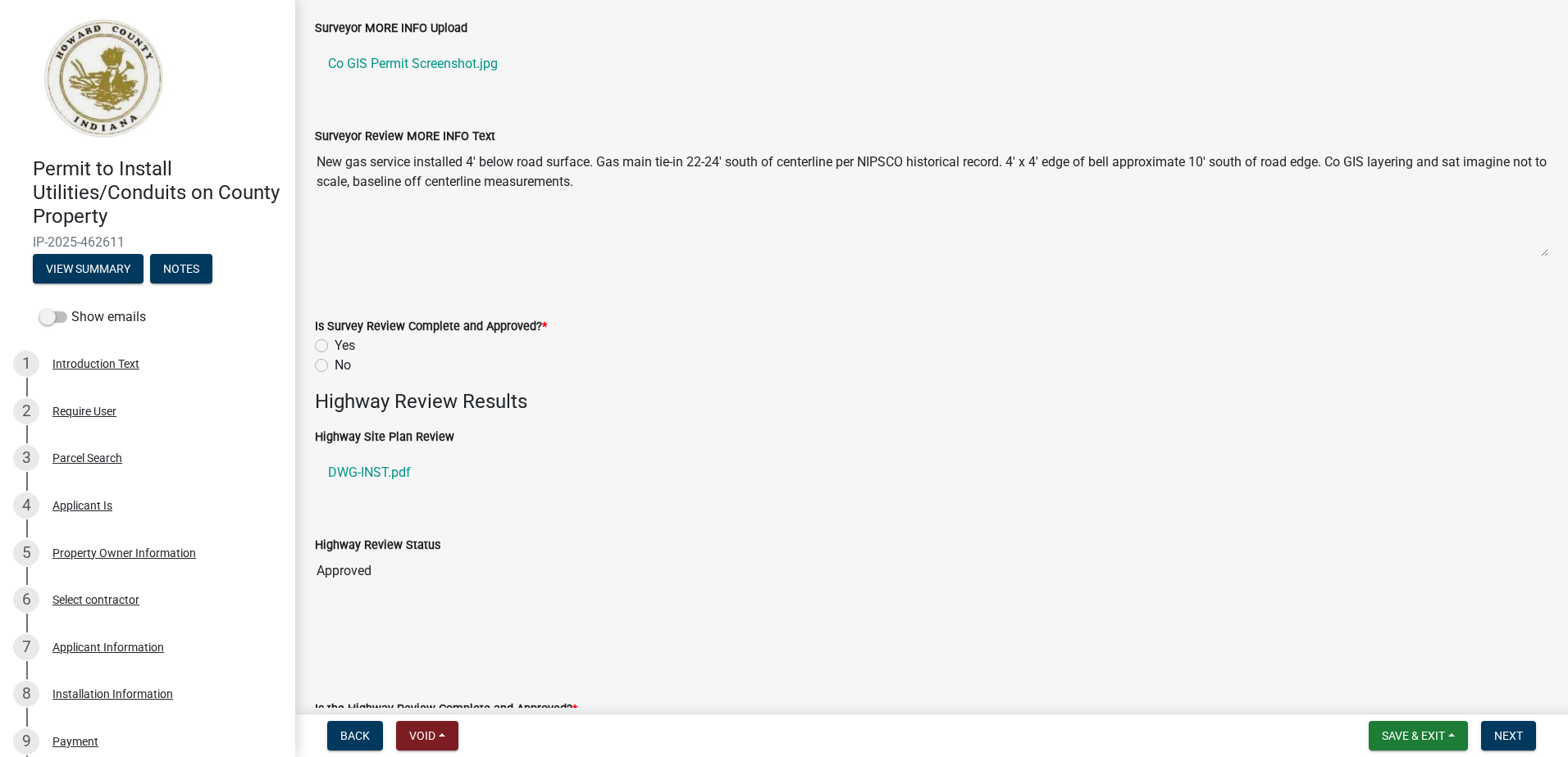
scroll to position [492, 0]
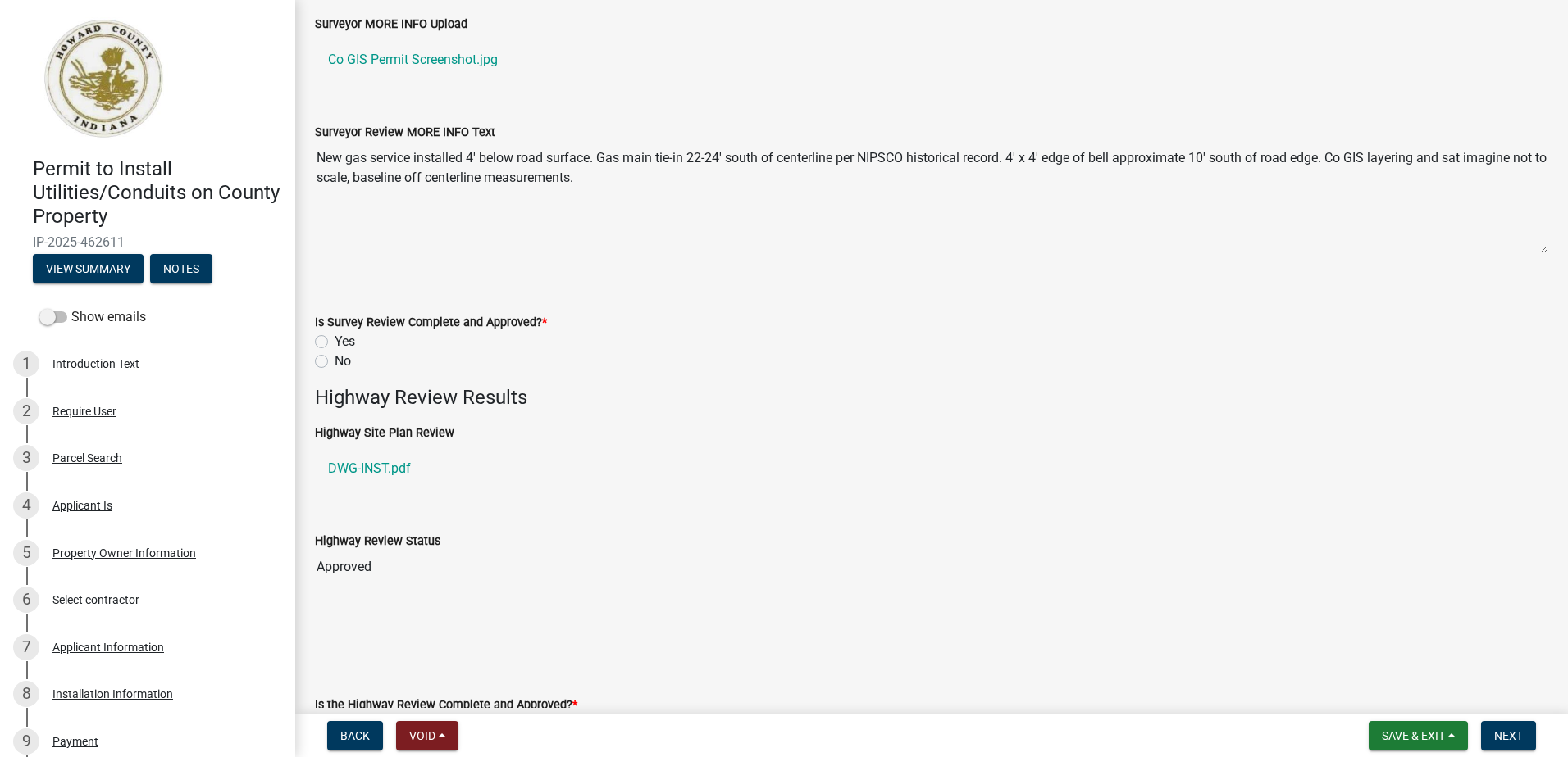
click at [334, 345] on label "Yes" at bounding box center [345, 341] width 21 height 20
click at [334, 343] on input "Yes" at bounding box center [339, 336] width 10 height 10
radio input "true"
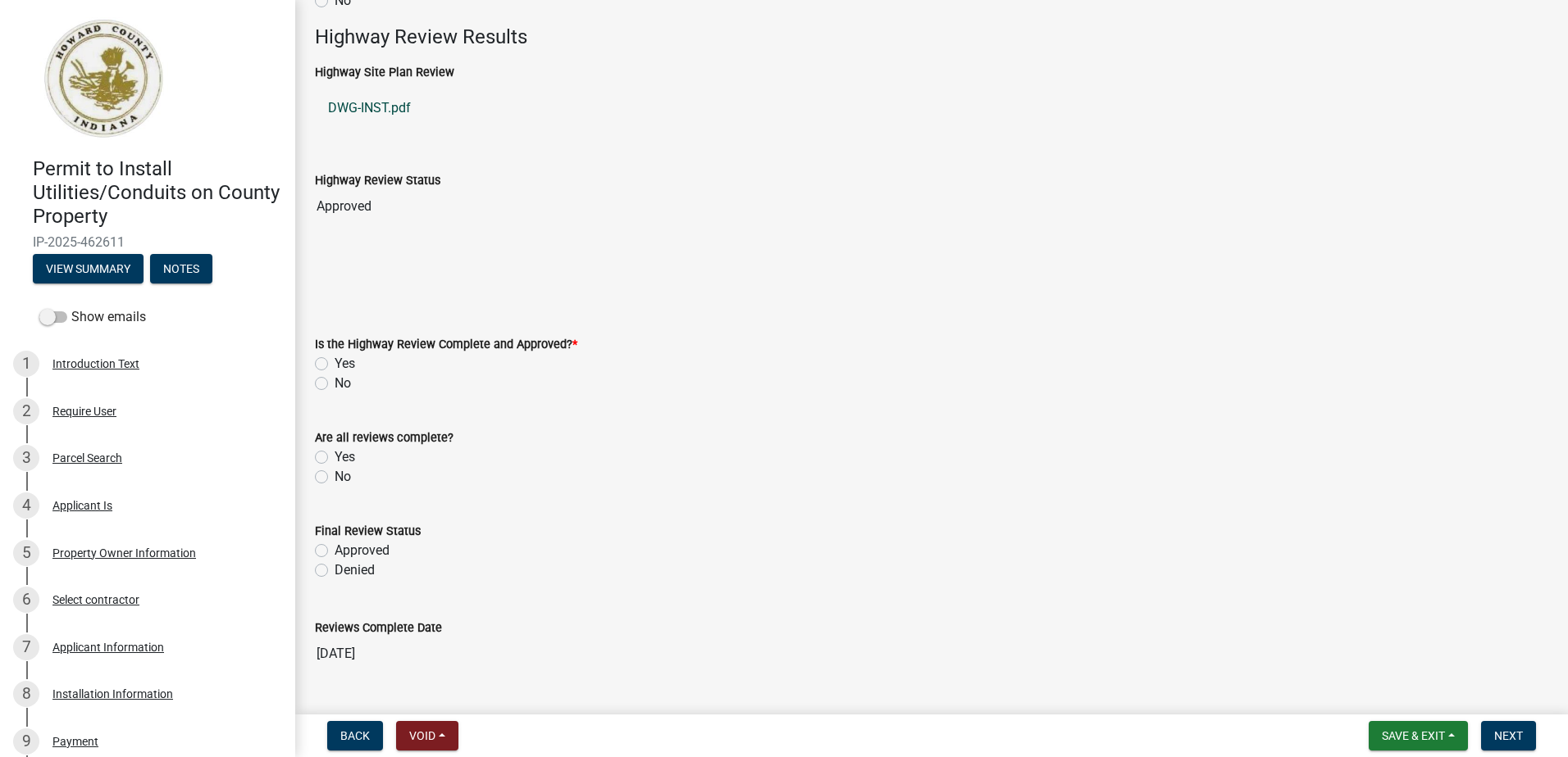
scroll to position [902, 0]
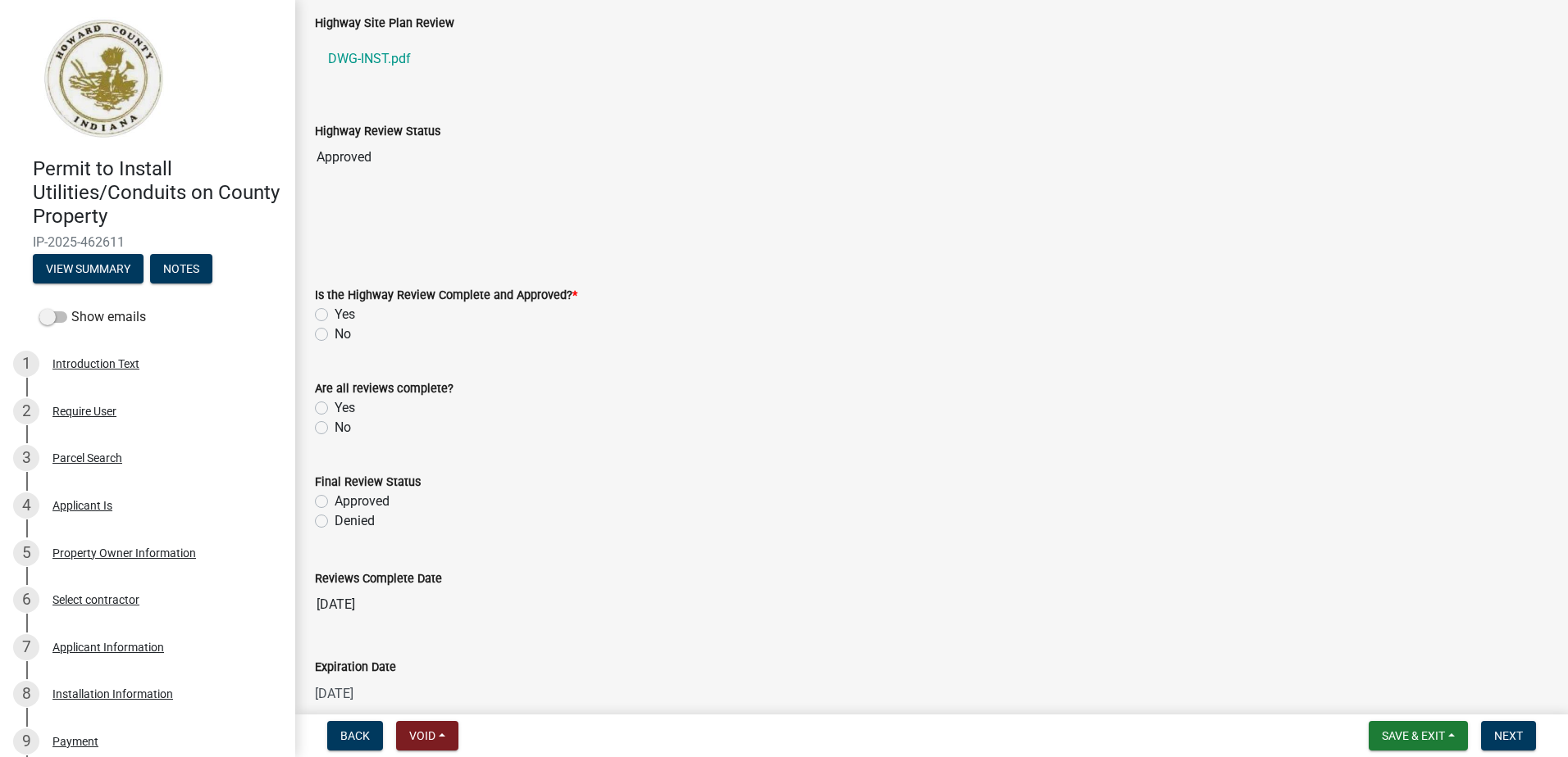
click at [334, 311] on label "Yes" at bounding box center [345, 315] width 21 height 20
click at [334, 311] on input "Yes" at bounding box center [339, 310] width 10 height 10
radio input "true"
click at [334, 406] on label "Yes" at bounding box center [345, 408] width 21 height 20
click at [334, 406] on input "Yes" at bounding box center [339, 403] width 10 height 10
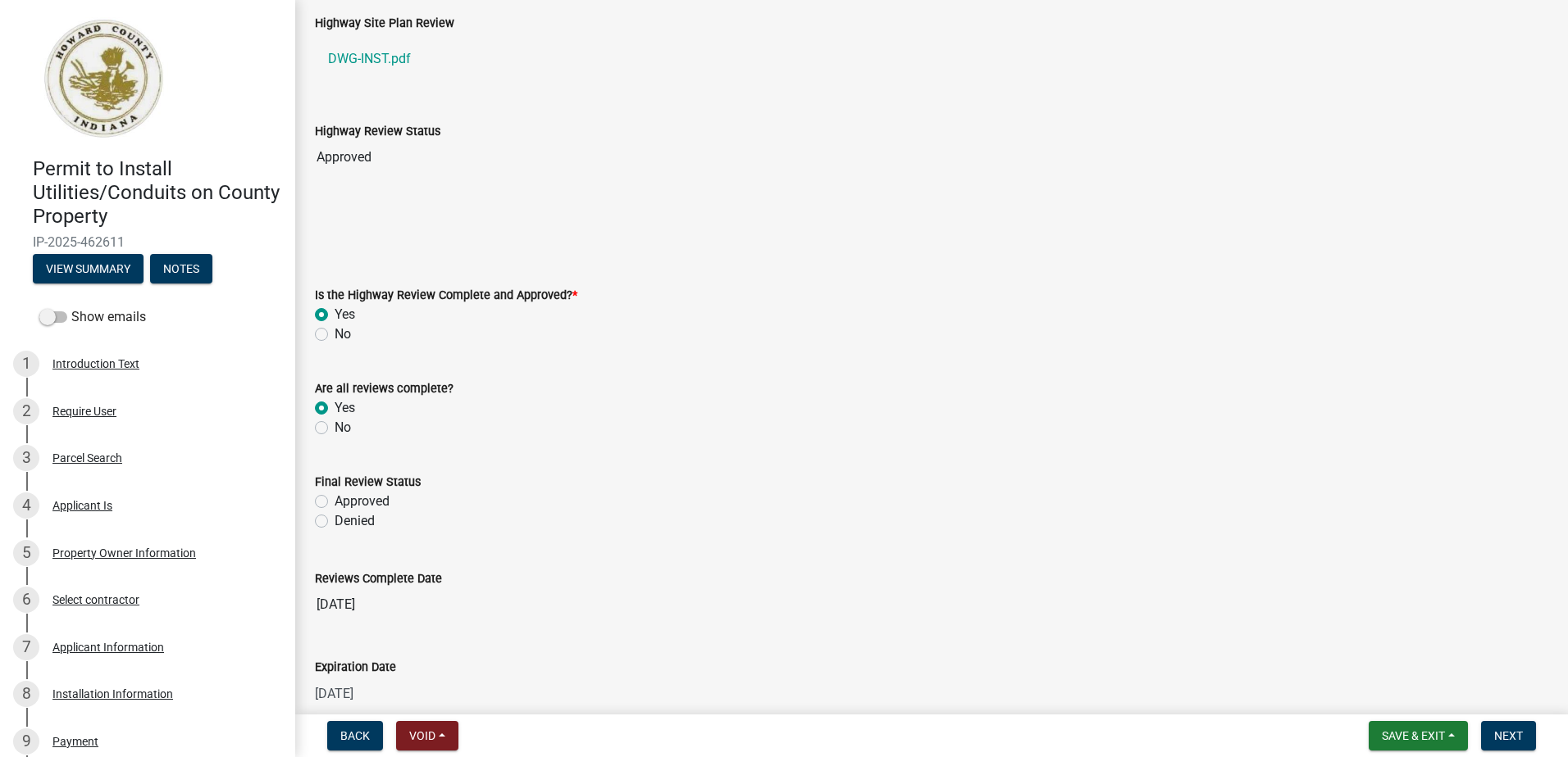
radio input "true"
click at [334, 502] on label "Approved" at bounding box center [362, 502] width 54 height 20
click at [334, 502] on input "Approved" at bounding box center [339, 497] width 10 height 10
radio input "true"
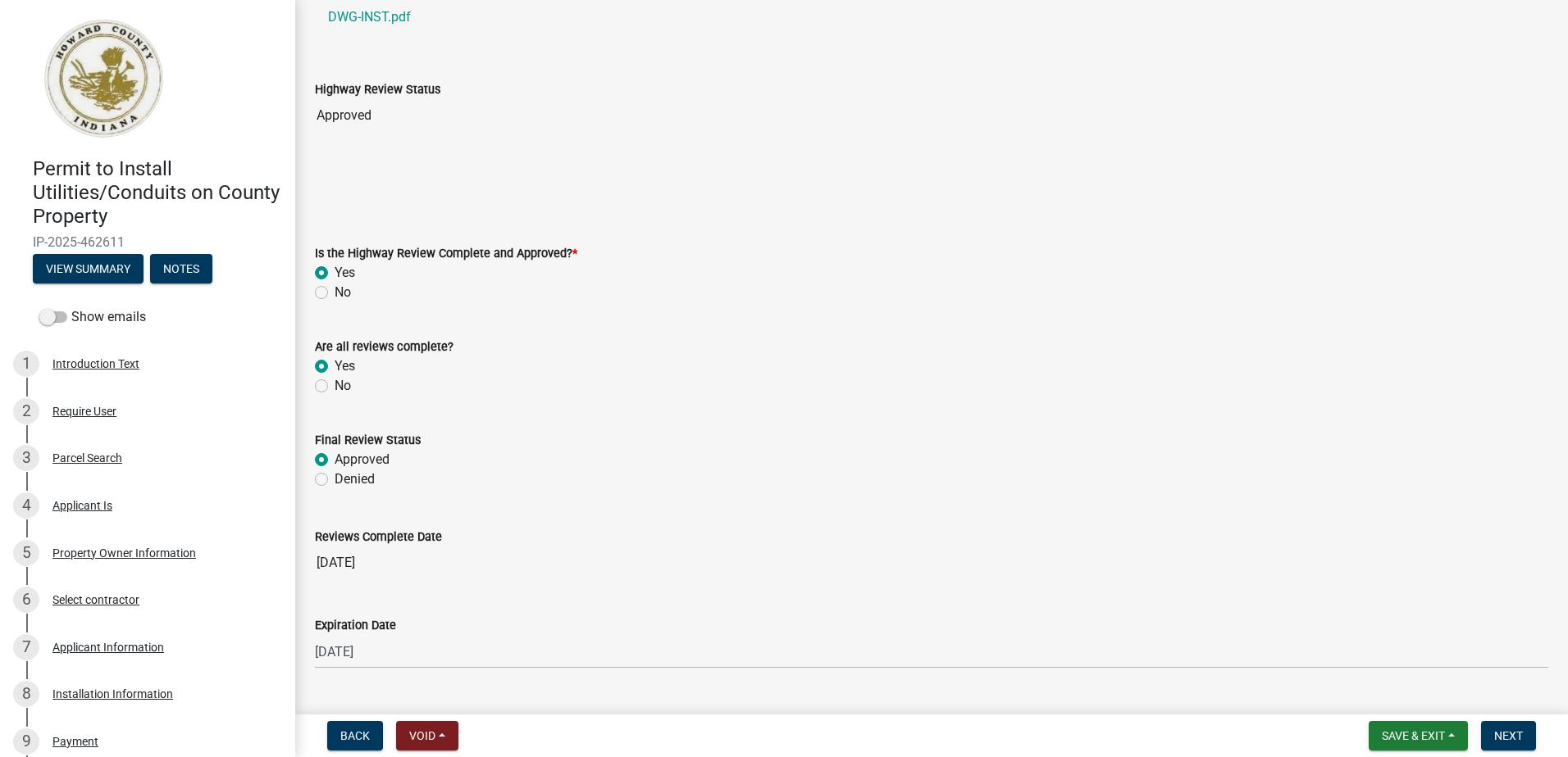
scroll to position [982, 0]
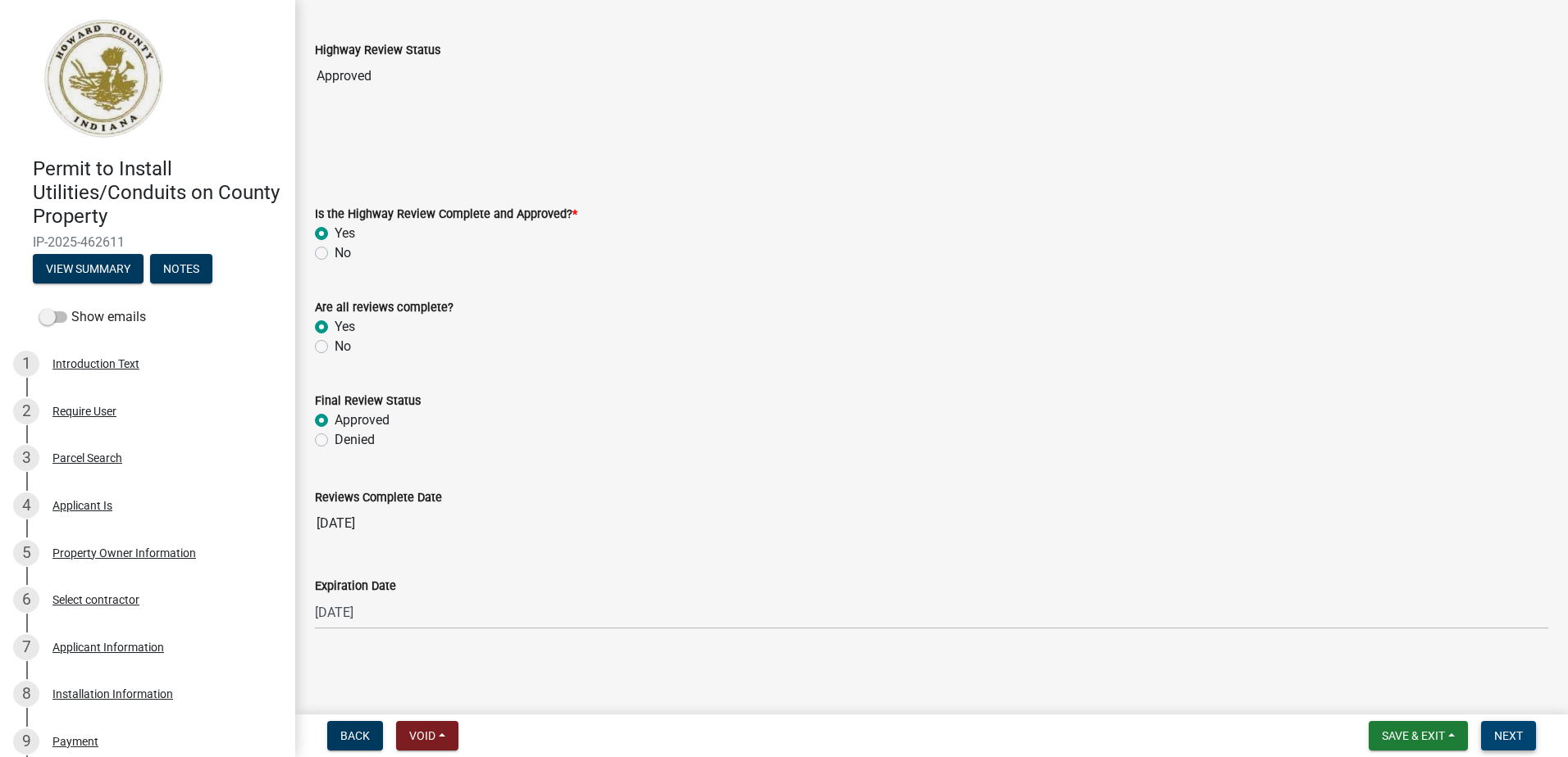
click at [1515, 742] on span "Next" at bounding box center [1508, 736] width 29 height 13
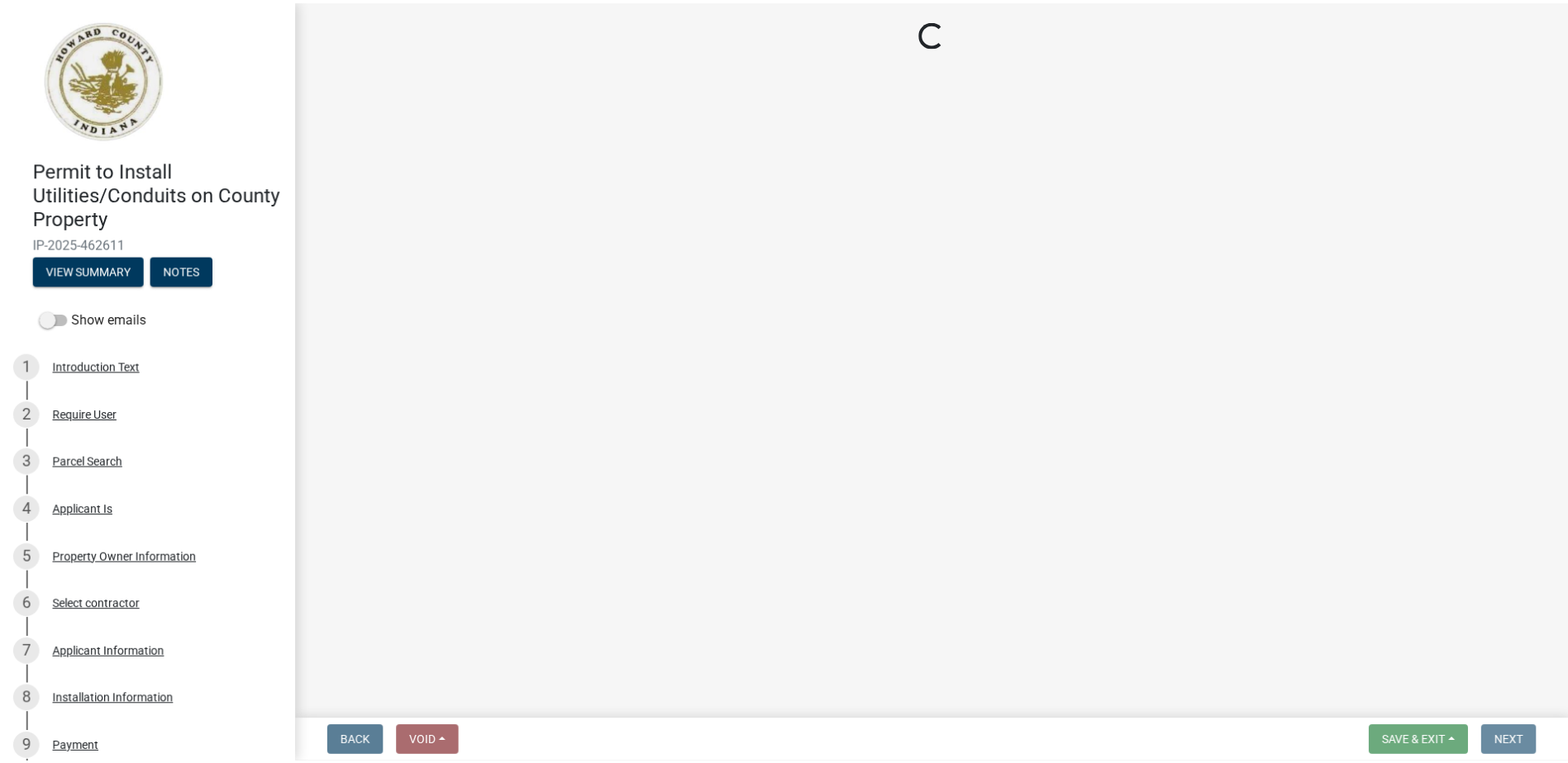
scroll to position [0, 0]
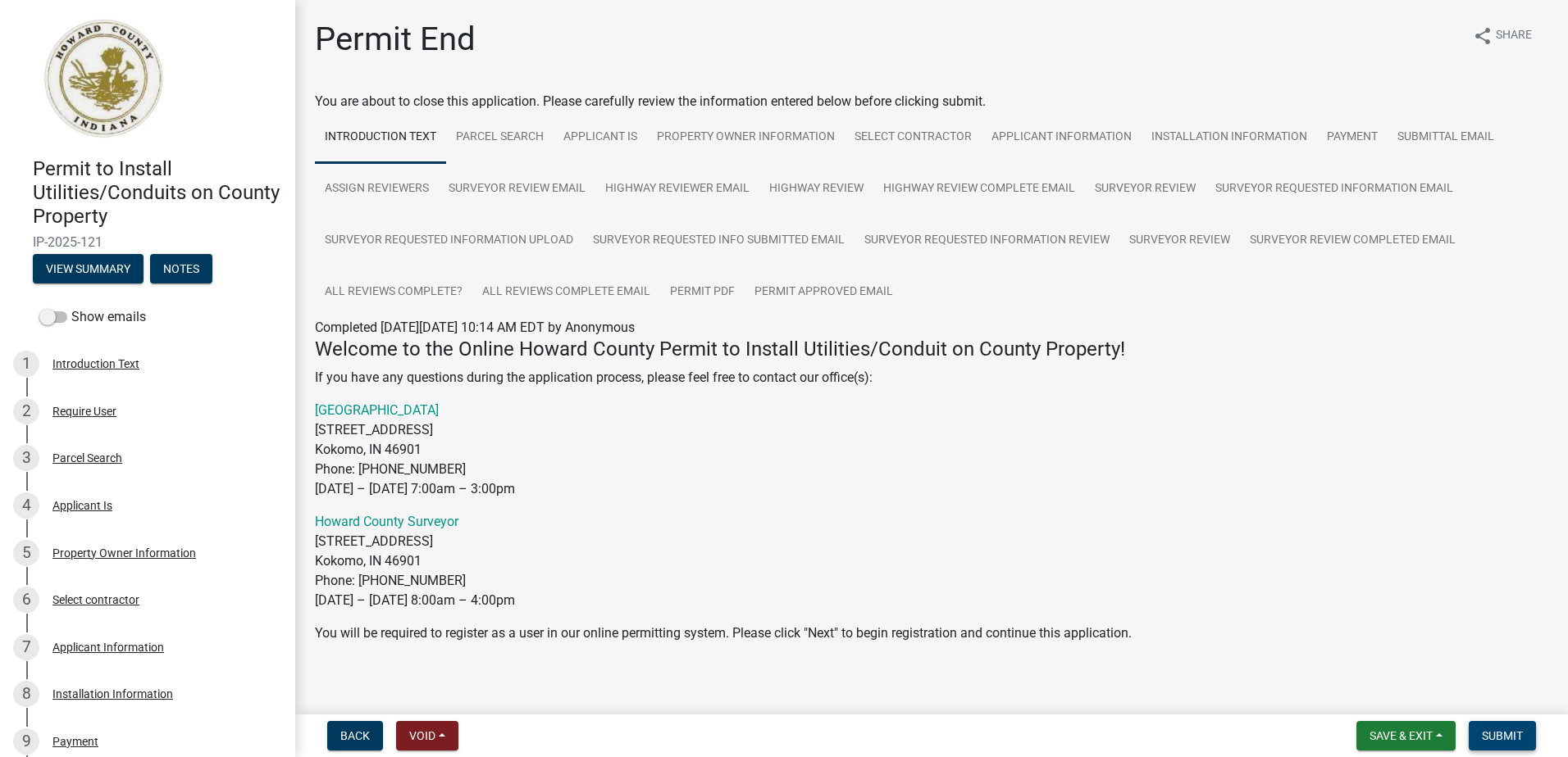
click at [1512, 738] on span "Submit" at bounding box center [1502, 736] width 41 height 13
